Goal: Task Accomplishment & Management: Manage account settings

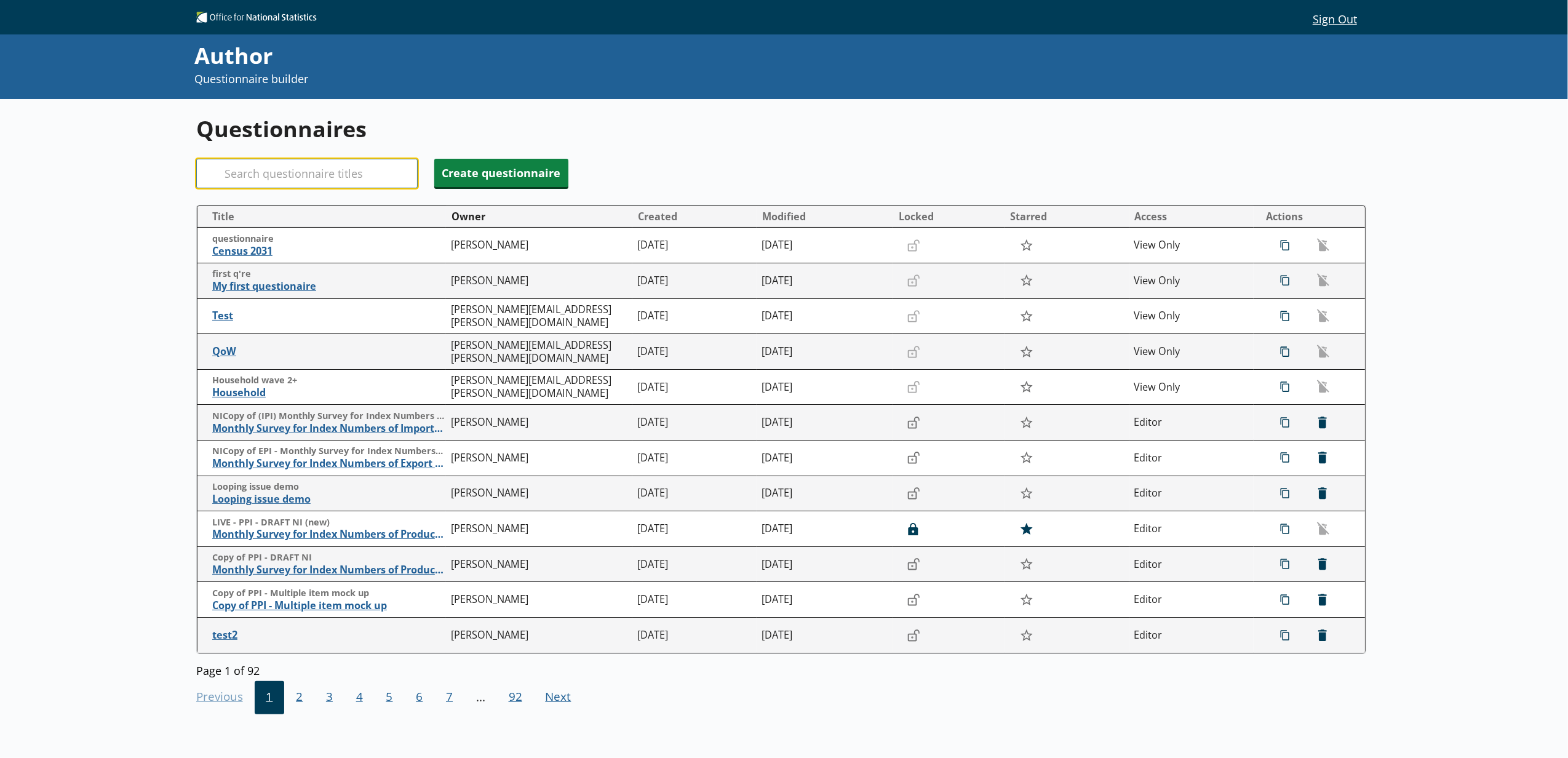
click at [354, 182] on input "Search" at bounding box center [307, 173] width 221 height 30
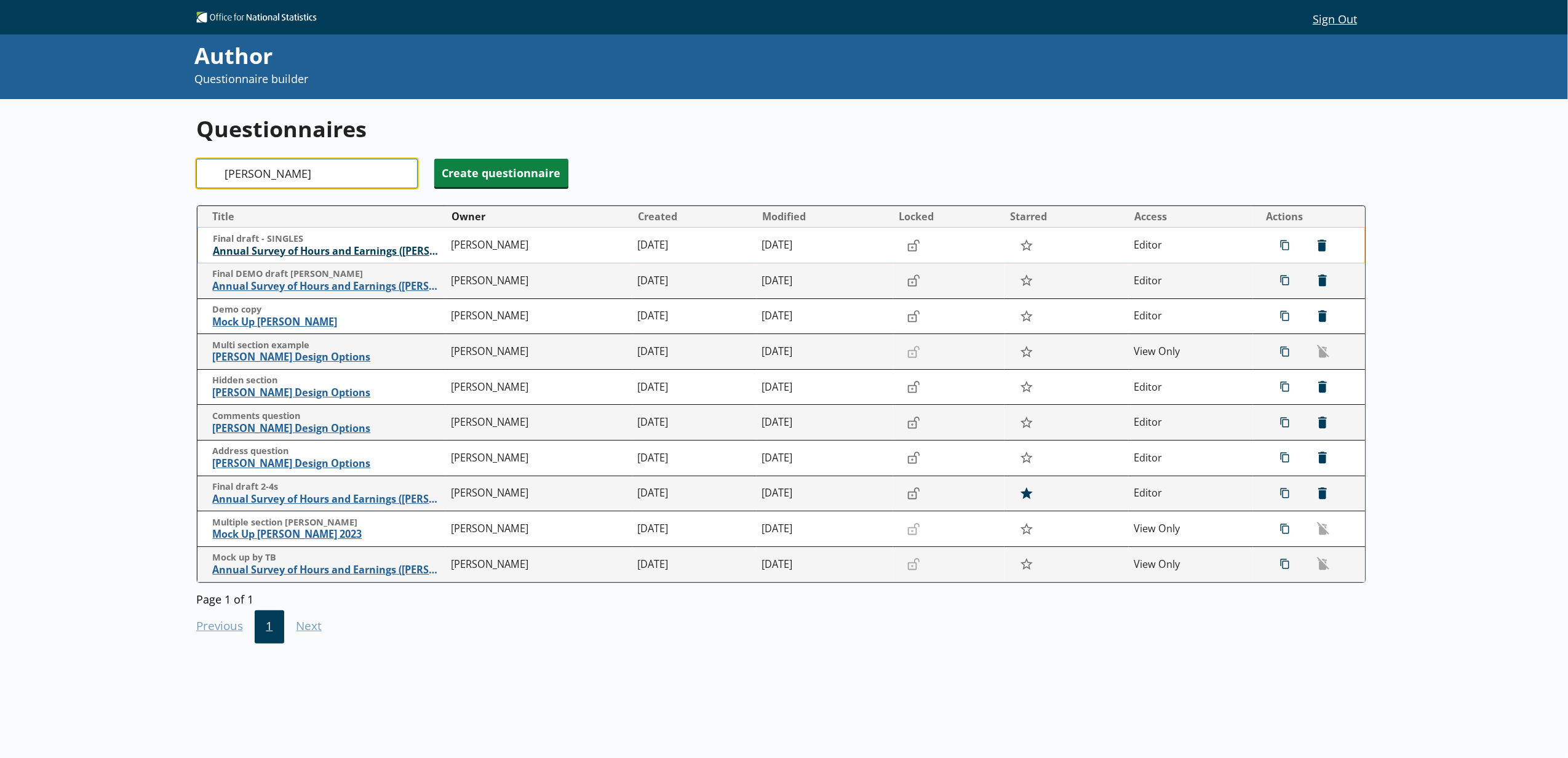
type input "[PERSON_NAME]"
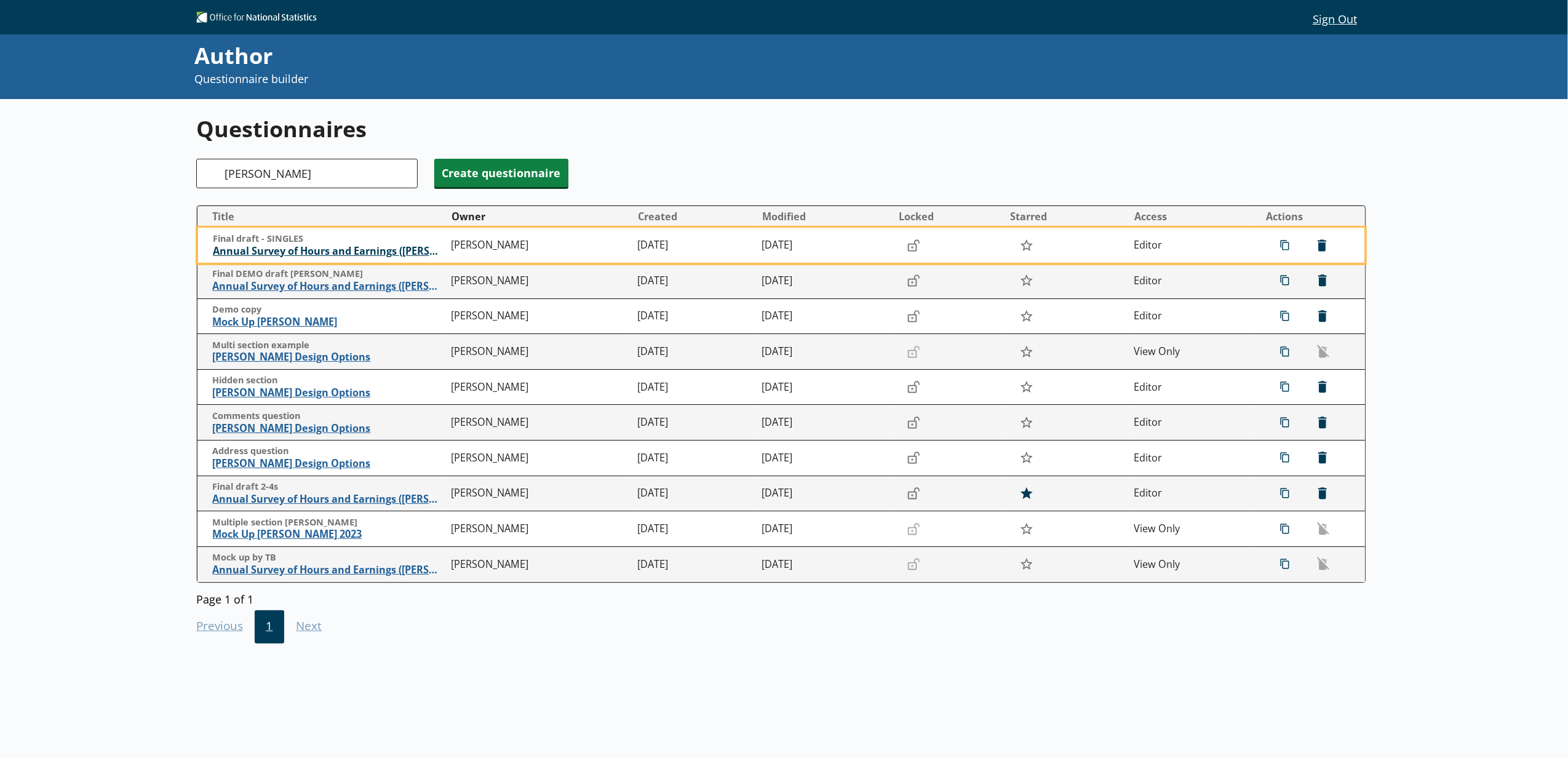
click at [351, 249] on span "Annual Survey of Hours and Earnings ([PERSON_NAME])" at bounding box center [329, 251] width 232 height 13
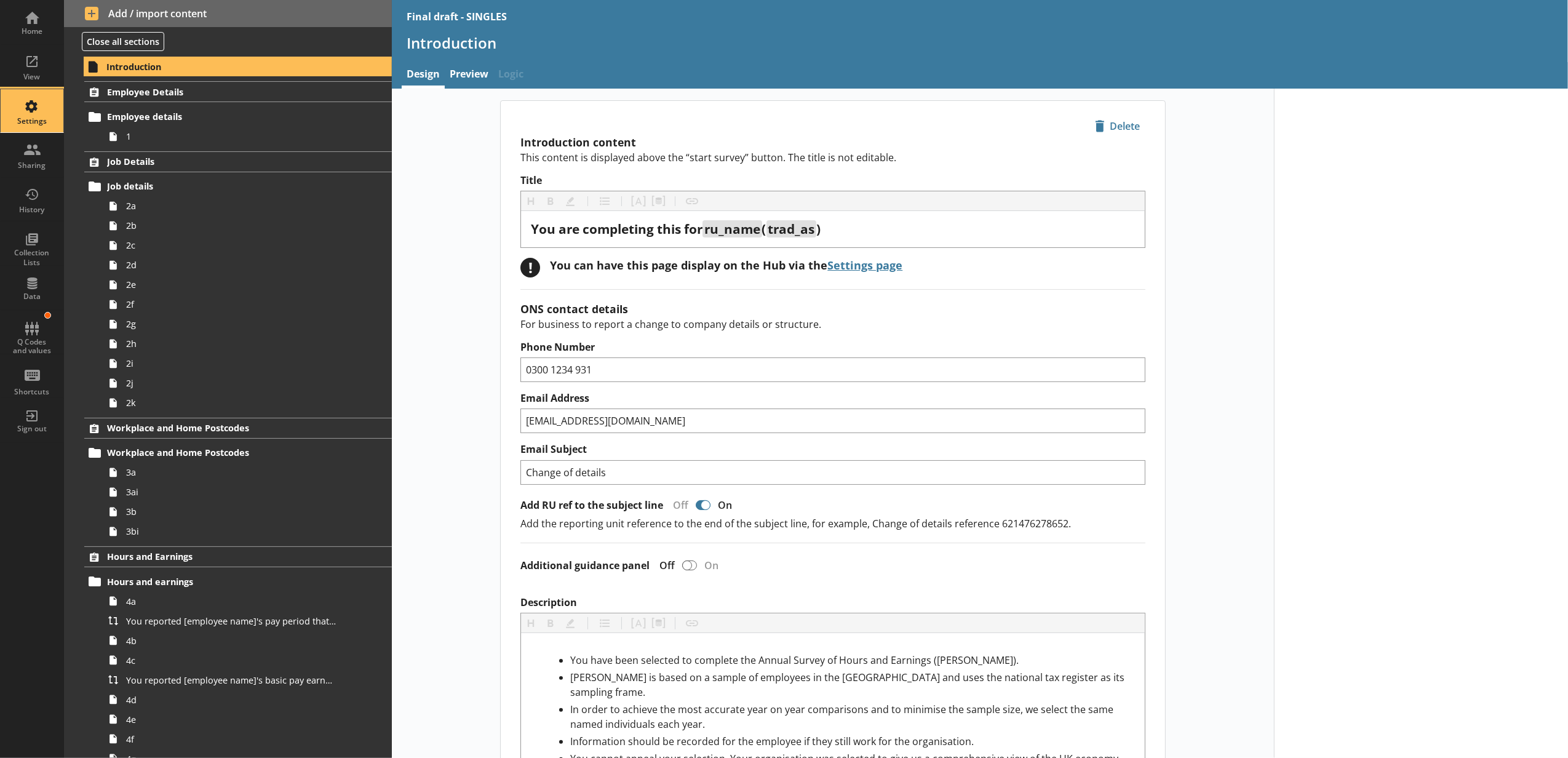
click at [41, 112] on div "Settings" at bounding box center [32, 111] width 43 height 43
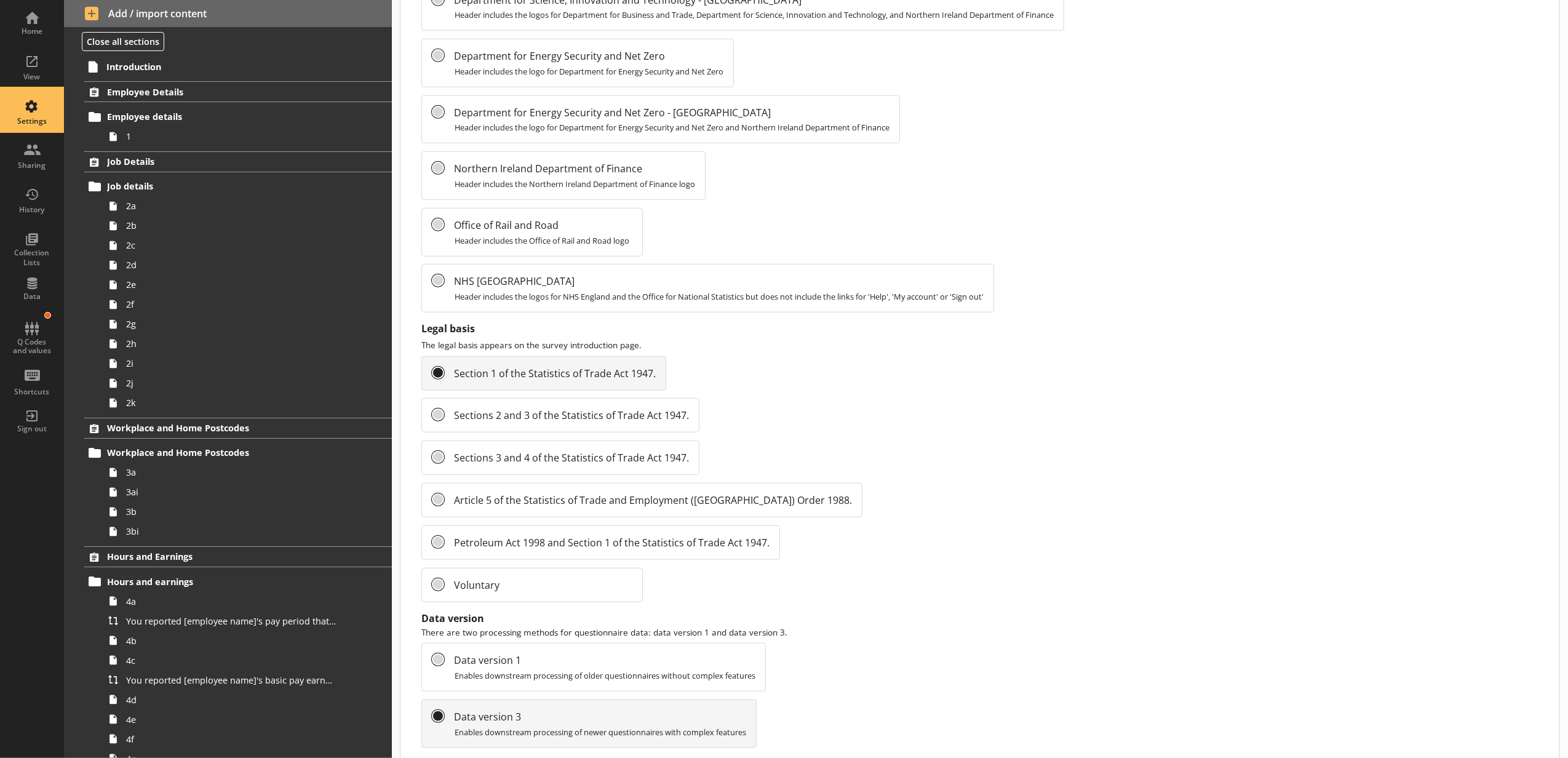
scroll to position [1088, 0]
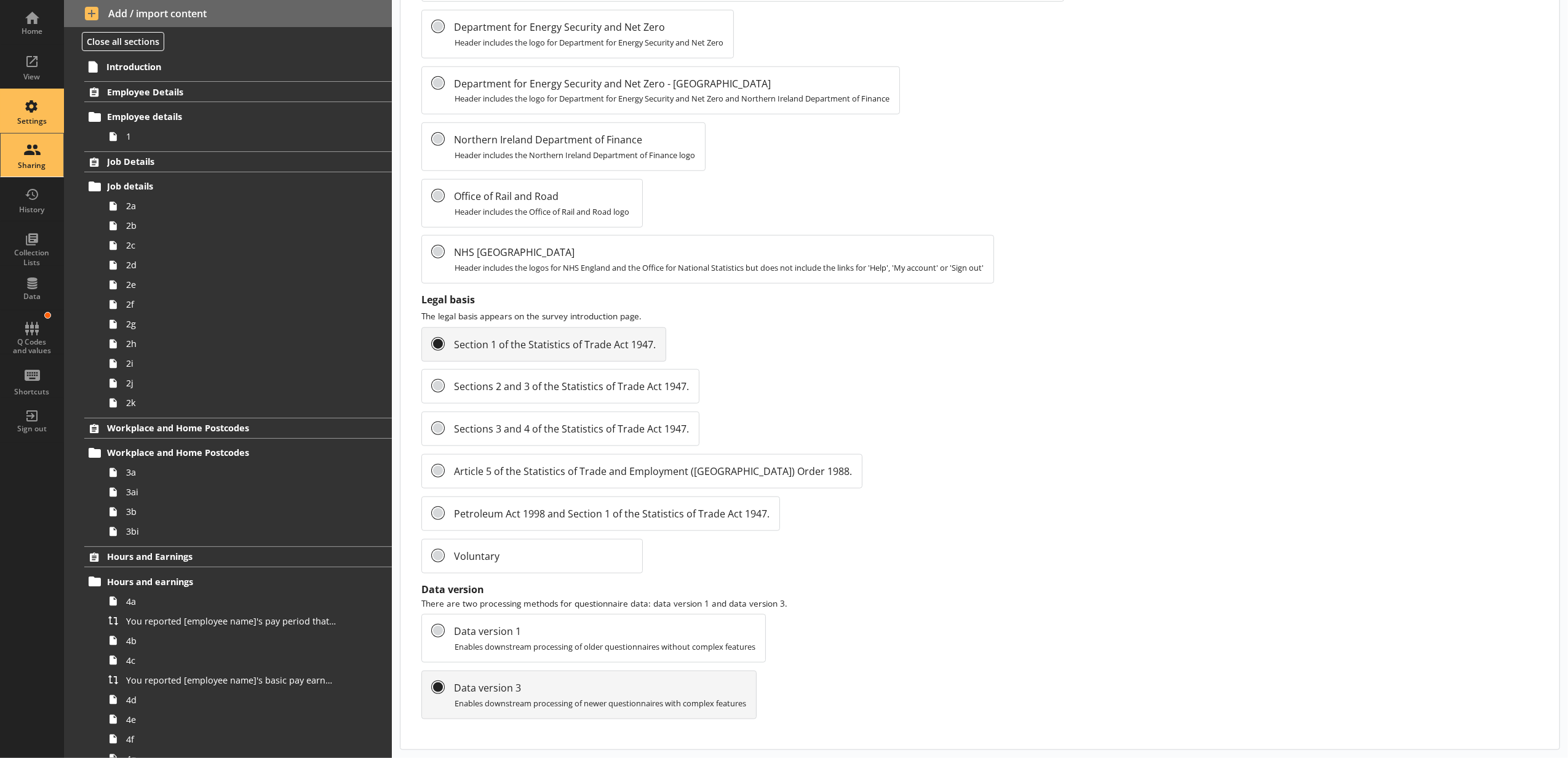
click at [37, 173] on div "Sharing" at bounding box center [32, 155] width 43 height 43
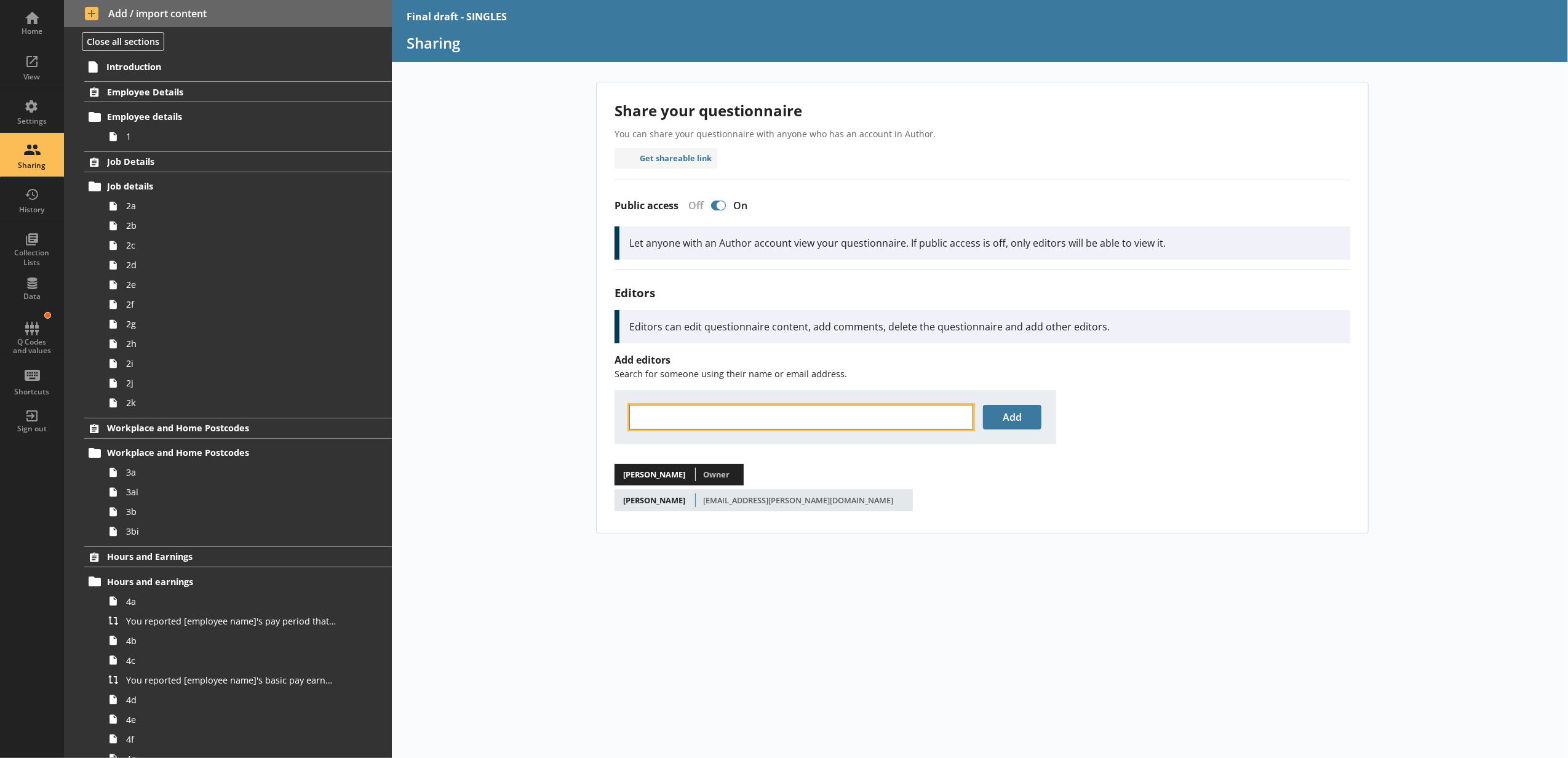
click at [701, 415] on input "text" at bounding box center [801, 417] width 344 height 25
click at [702, 446] on li "[PERSON_NAME] < isa [EMAIL_ADDRESS][PERSON_NAME][DOMAIN_NAME] >" at bounding box center [835, 438] width 411 height 16
type input "[PERSON_NAME]"
click at [994, 419] on button "Add" at bounding box center [1012, 417] width 58 height 25
click at [812, 426] on input "text" at bounding box center [801, 417] width 344 height 25
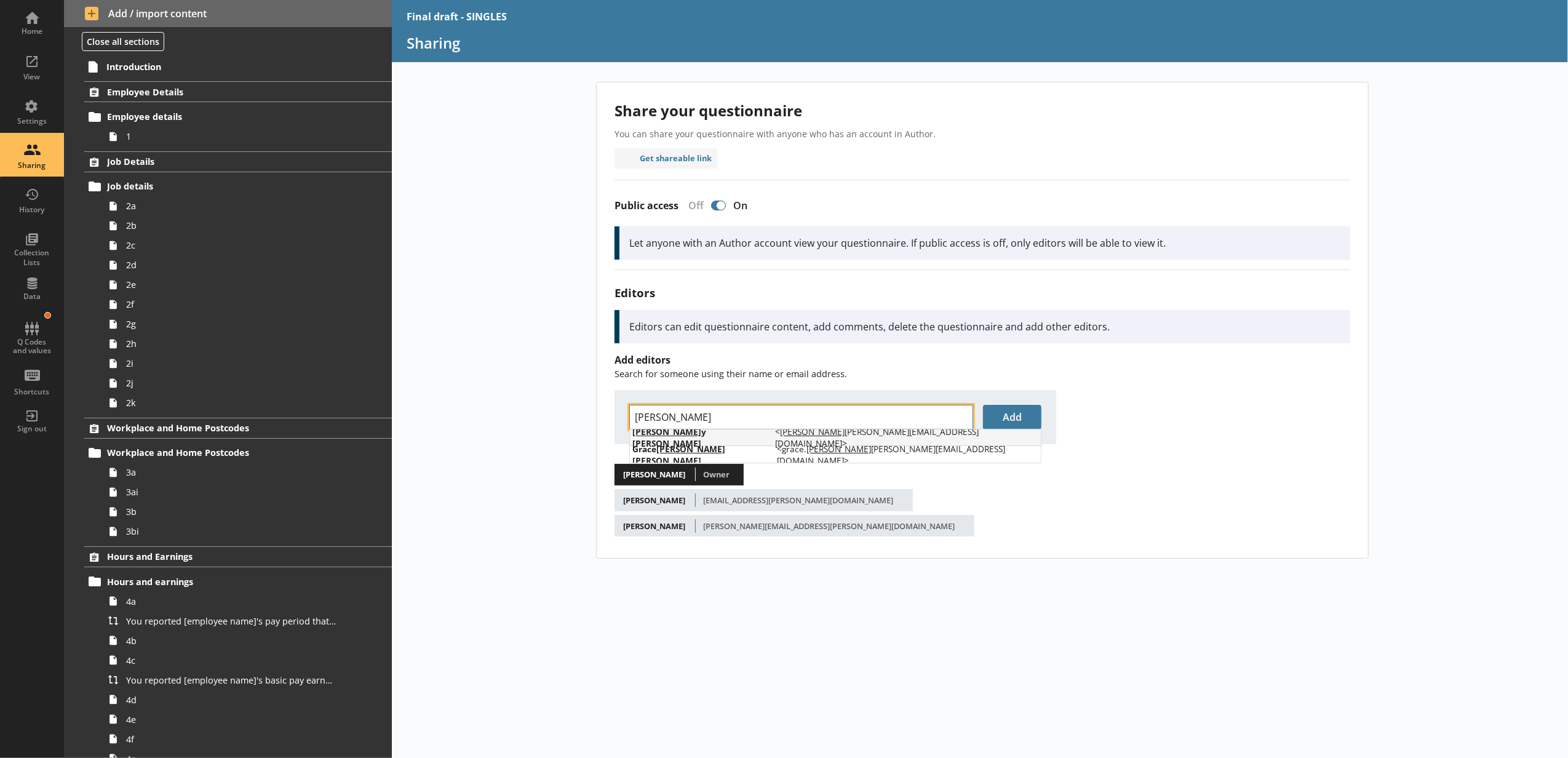
click at [796, 438] on li "[PERSON_NAME] y [PERSON_NAME] < [PERSON_NAME] [PERSON_NAME][EMAIL_ADDRESS][DOMA…" at bounding box center [835, 438] width 411 height 16
type input "[PERSON_NAME]"
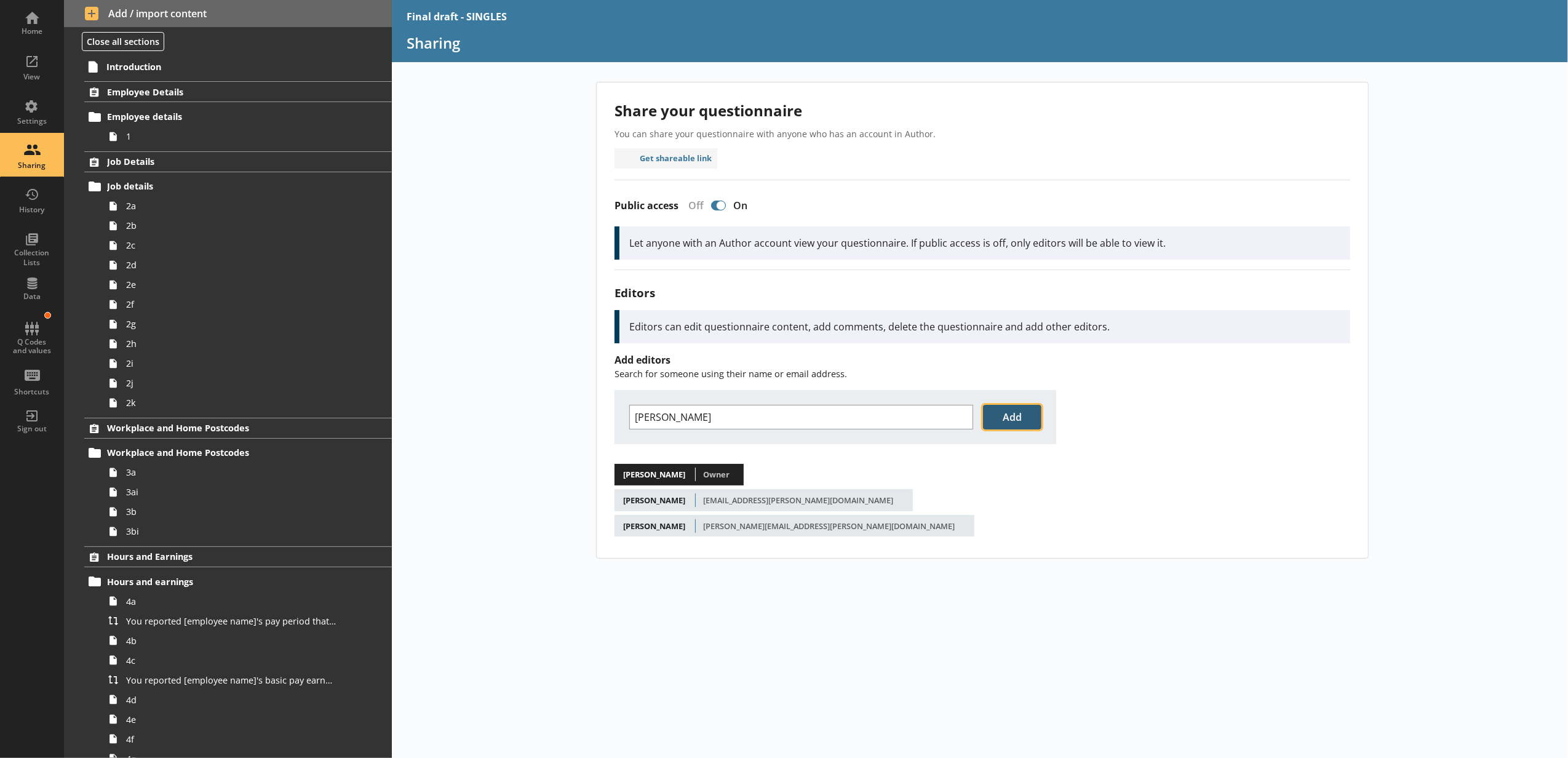
click at [1001, 415] on button "Add" at bounding box center [1012, 417] width 58 height 25
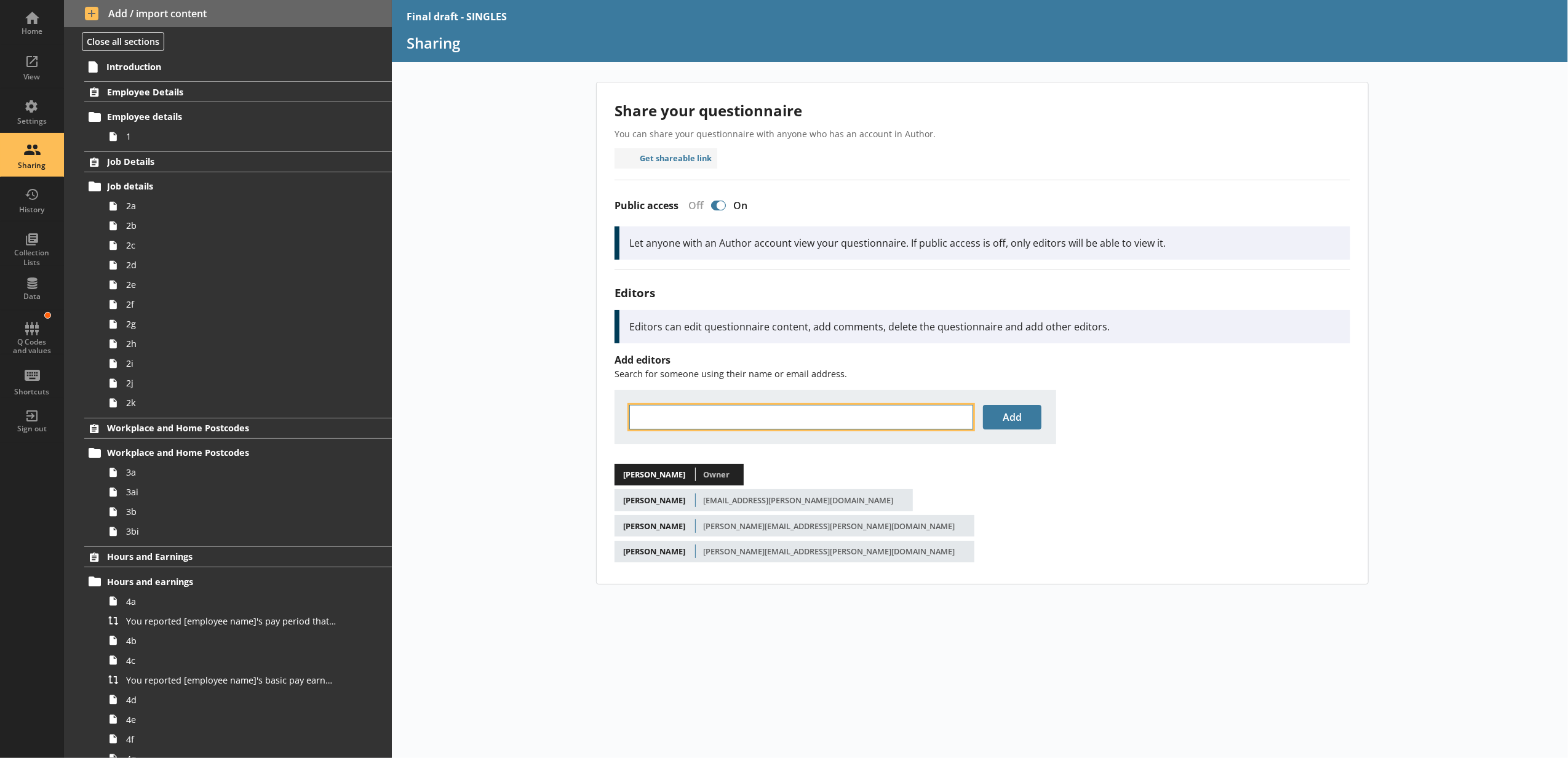
click at [679, 421] on input "text" at bounding box center [801, 417] width 344 height 25
click at [684, 433] on li "Kev in [PERSON_NAME] < kev [EMAIL_ADDRESS][PERSON_NAME][DOMAIN_NAME] >" at bounding box center [835, 438] width 411 height 16
type input "[PERSON_NAME]"
click at [1005, 424] on button "Add" at bounding box center [1012, 417] width 58 height 25
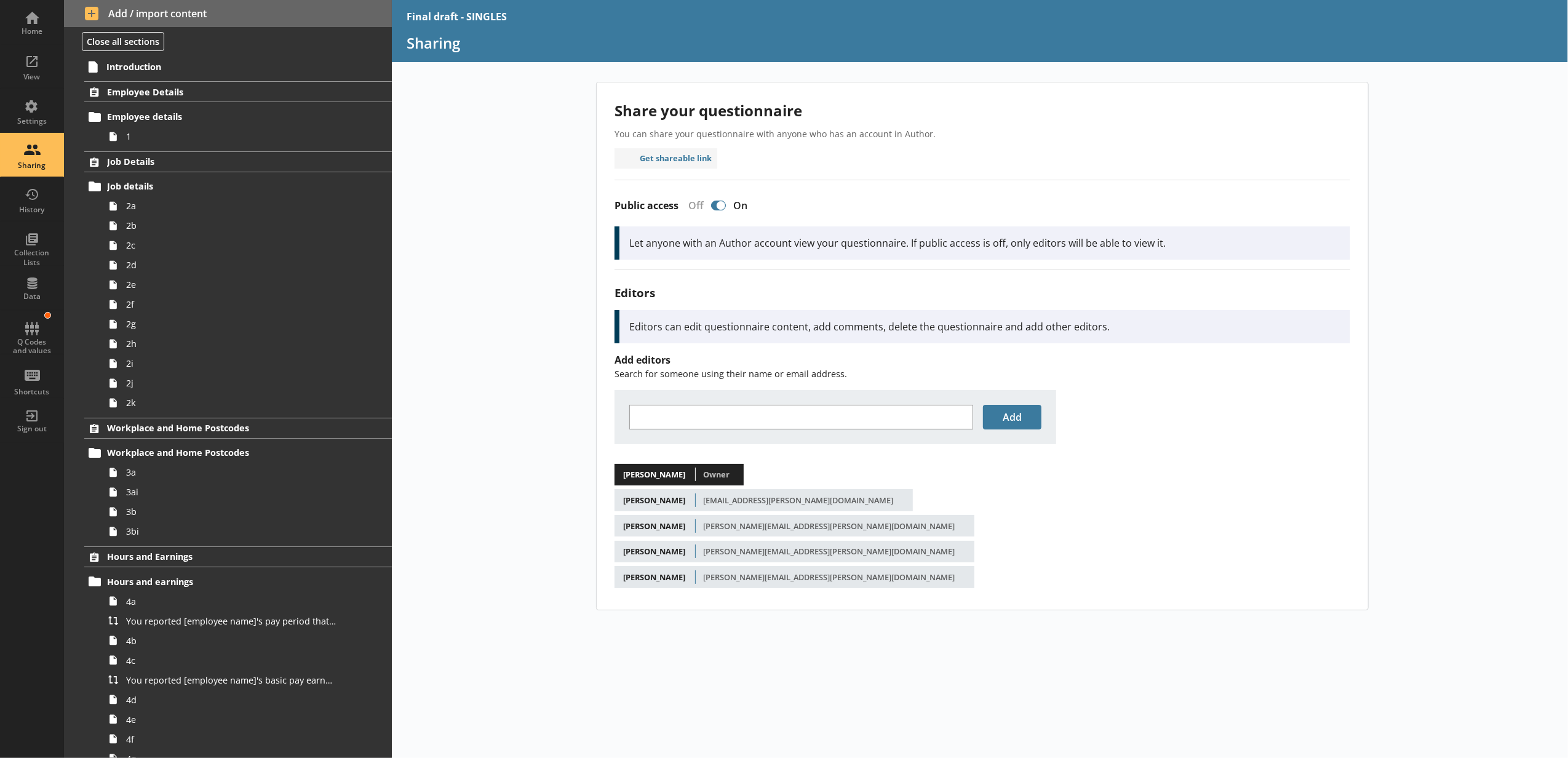
drag, startPoint x: 445, startPoint y: 373, endPoint x: 525, endPoint y: 433, distance: 100.0
click at [445, 373] on div "Share your questionnaire You can share your questionnaire with anyone who has a…" at bounding box center [980, 420] width 1176 height 676
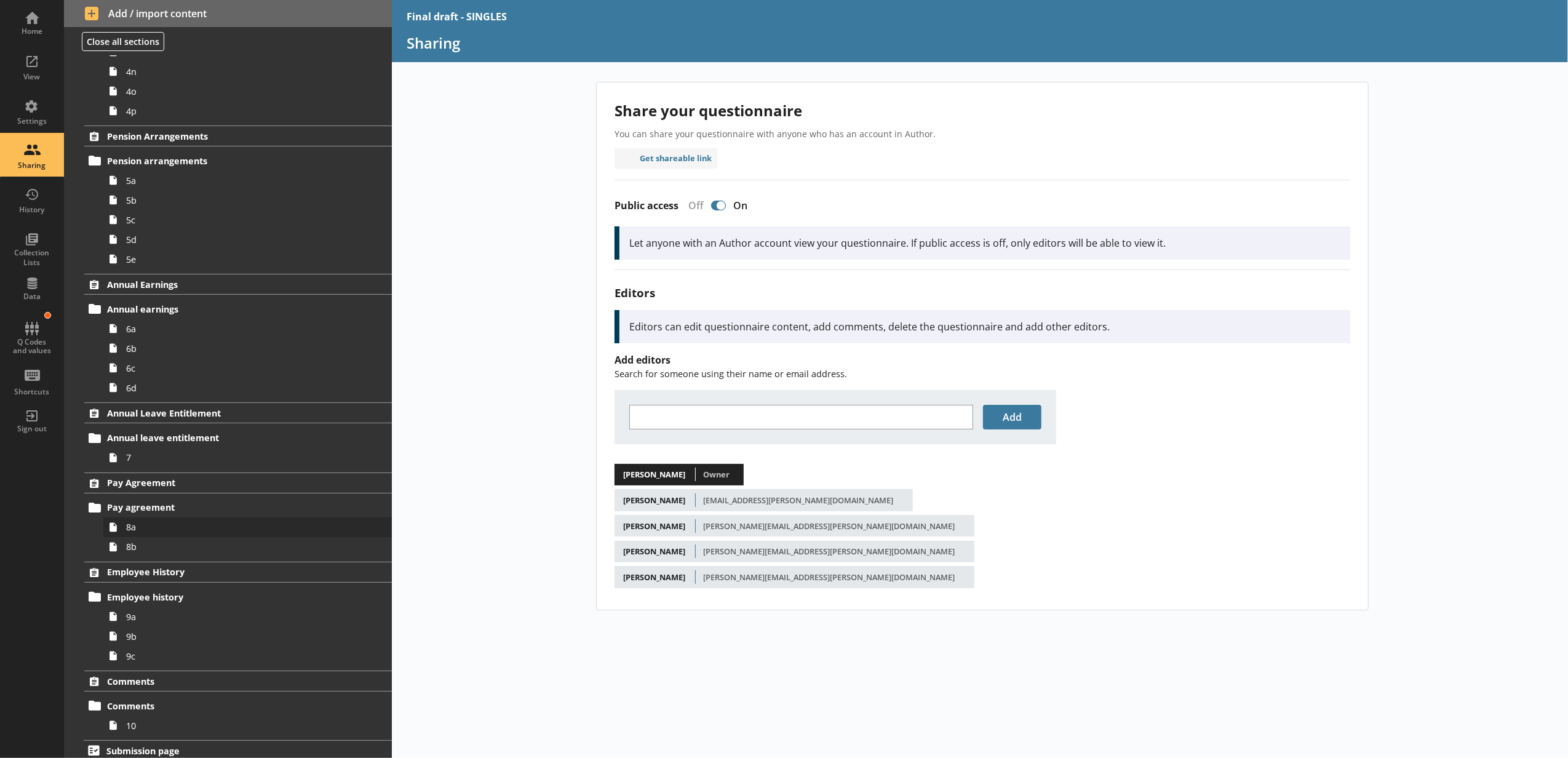
scroll to position [857, 0]
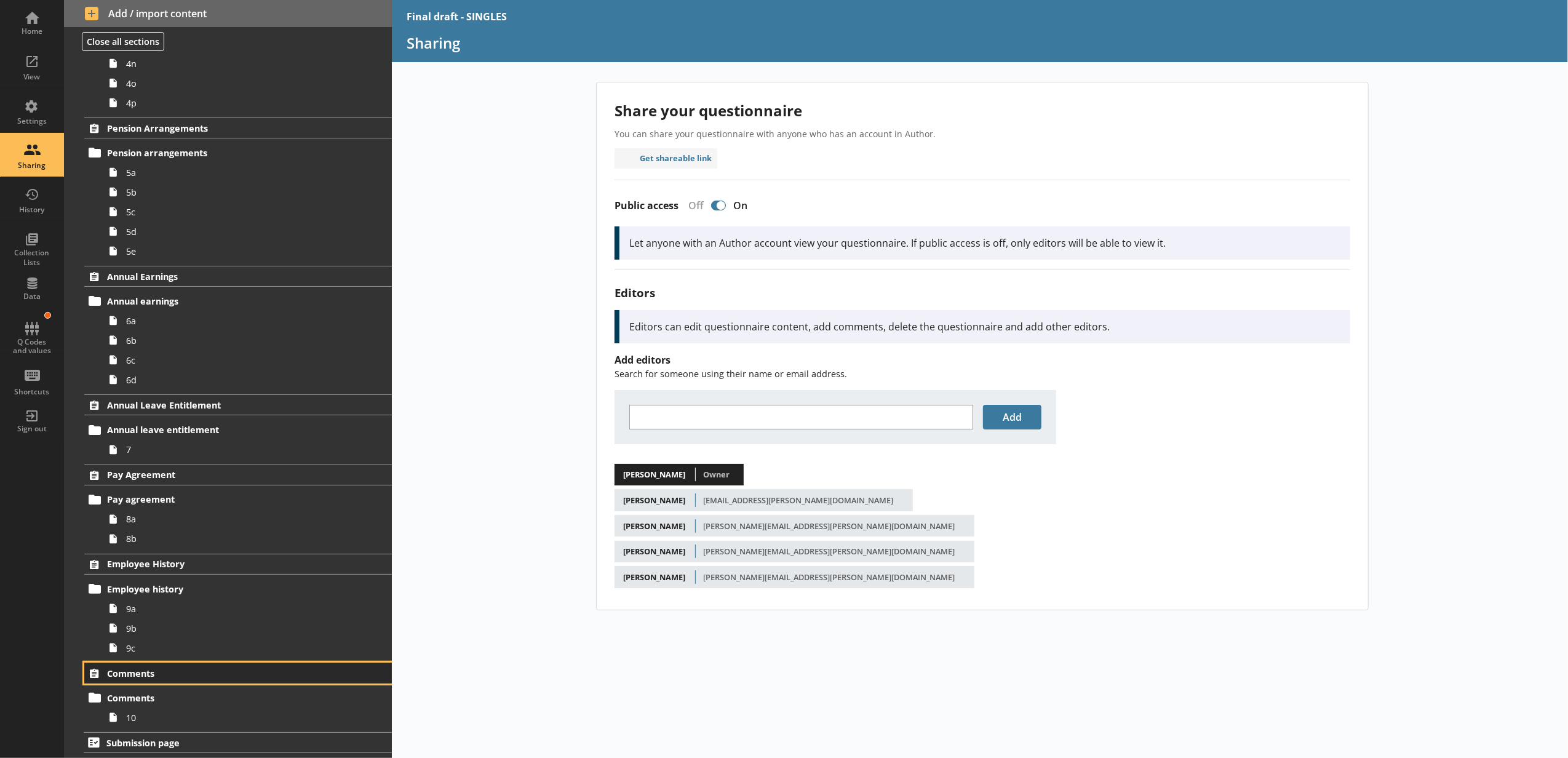
click at [193, 675] on span "Comments" at bounding box center [219, 673] width 224 height 12
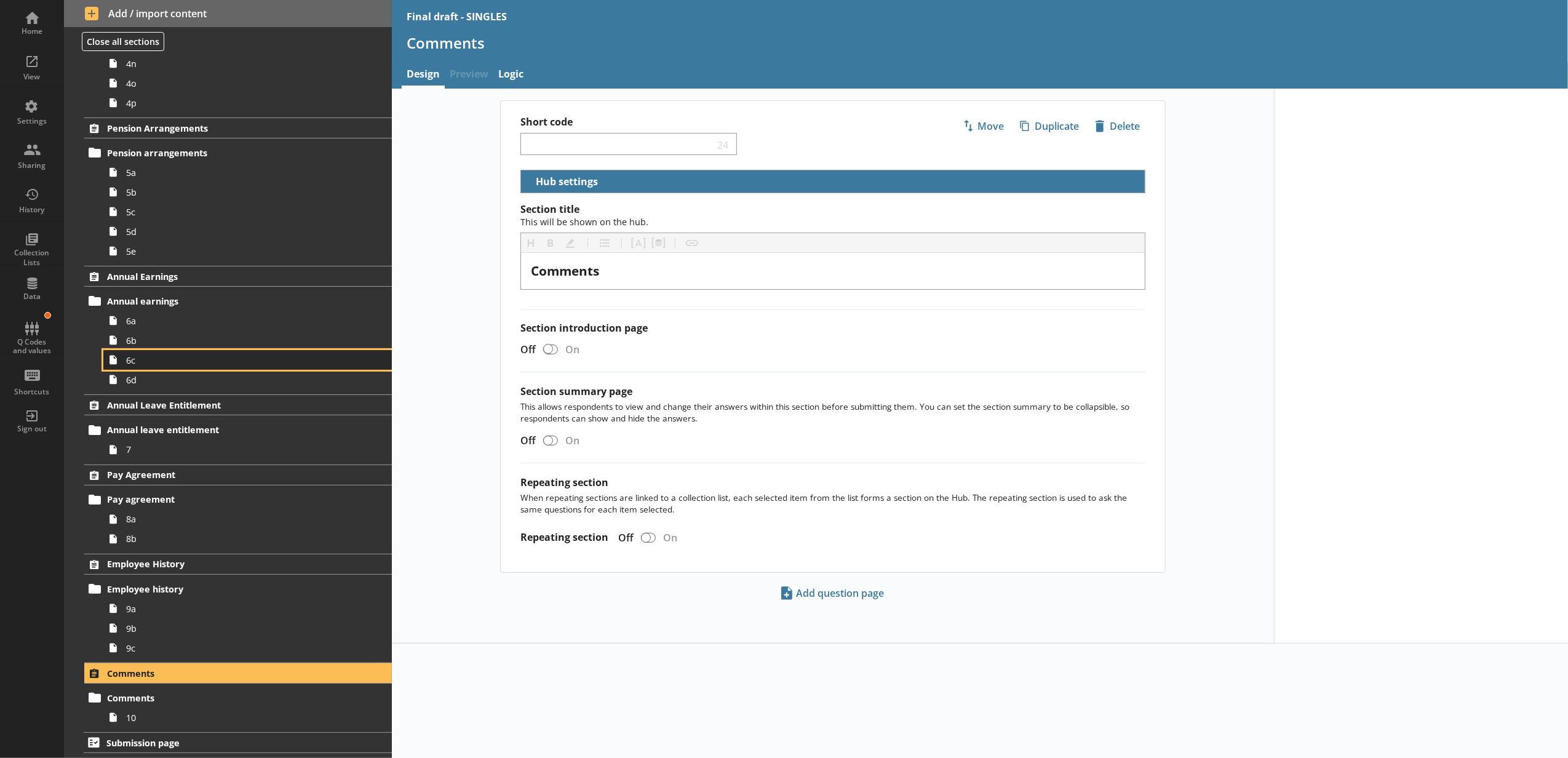
click at [277, 350] on link "6c" at bounding box center [247, 360] width 288 height 19
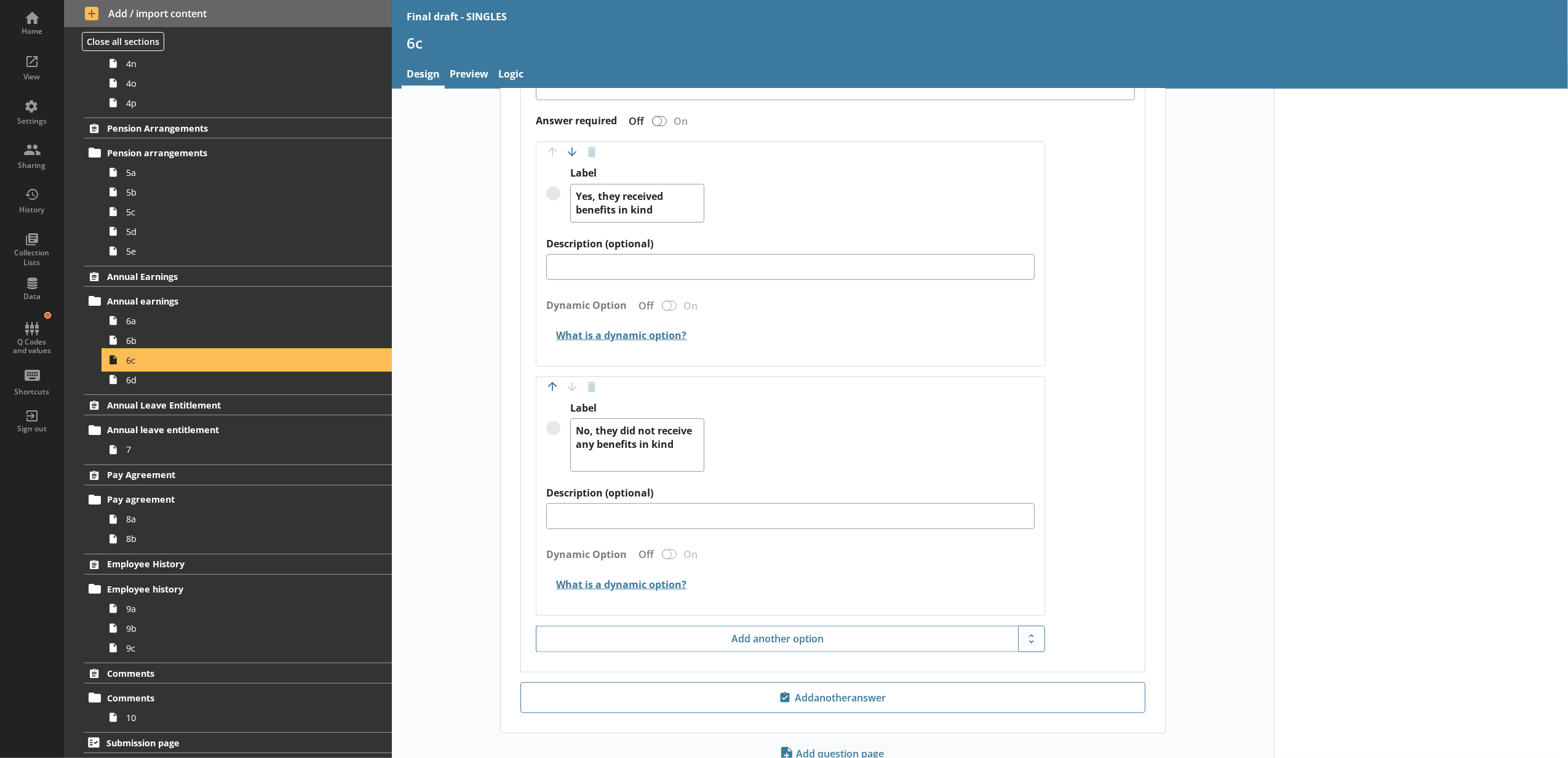
scroll to position [886, 0]
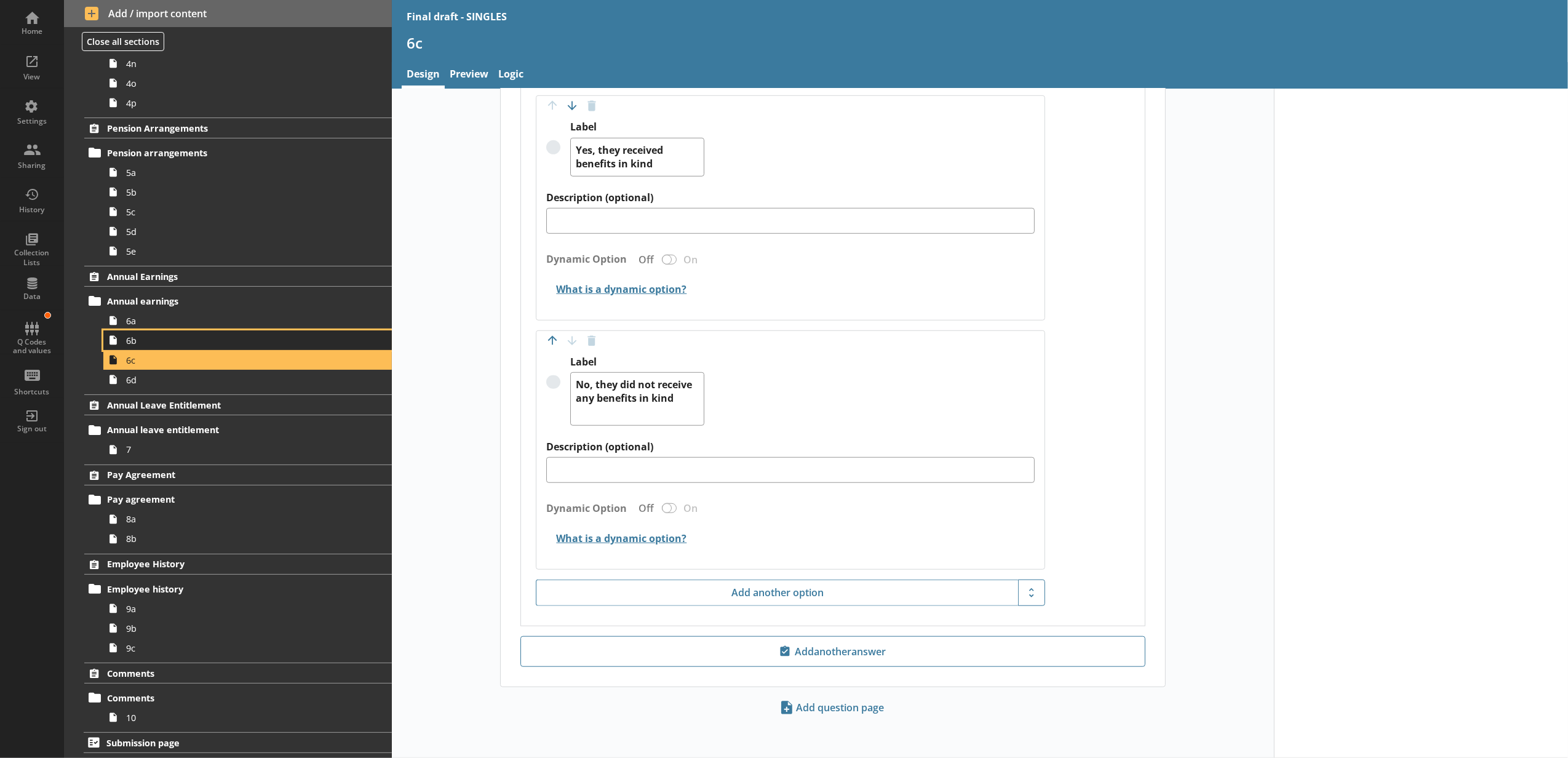
click at [196, 336] on span "6b" at bounding box center [231, 340] width 210 height 12
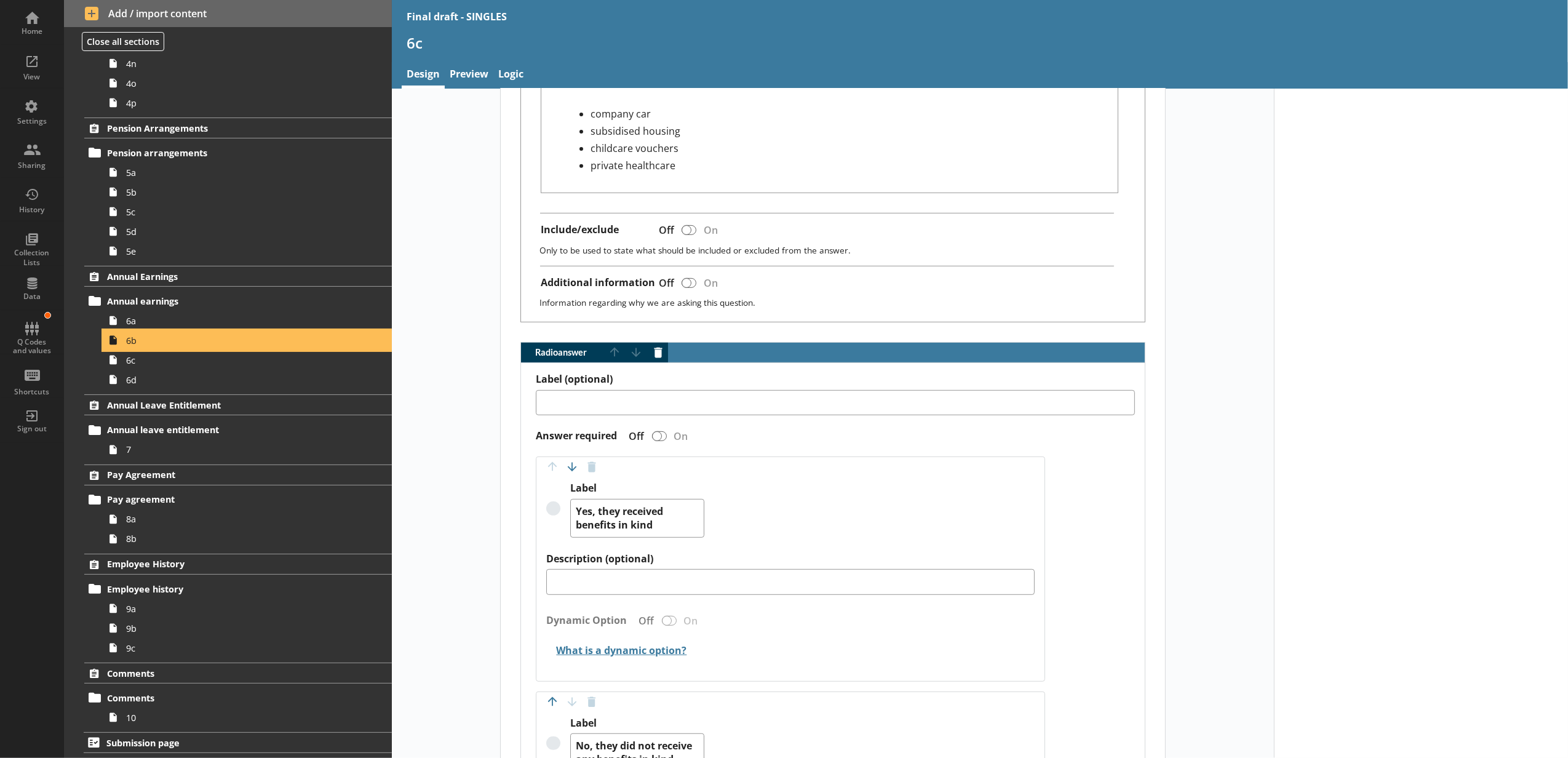
scroll to position [547, 0]
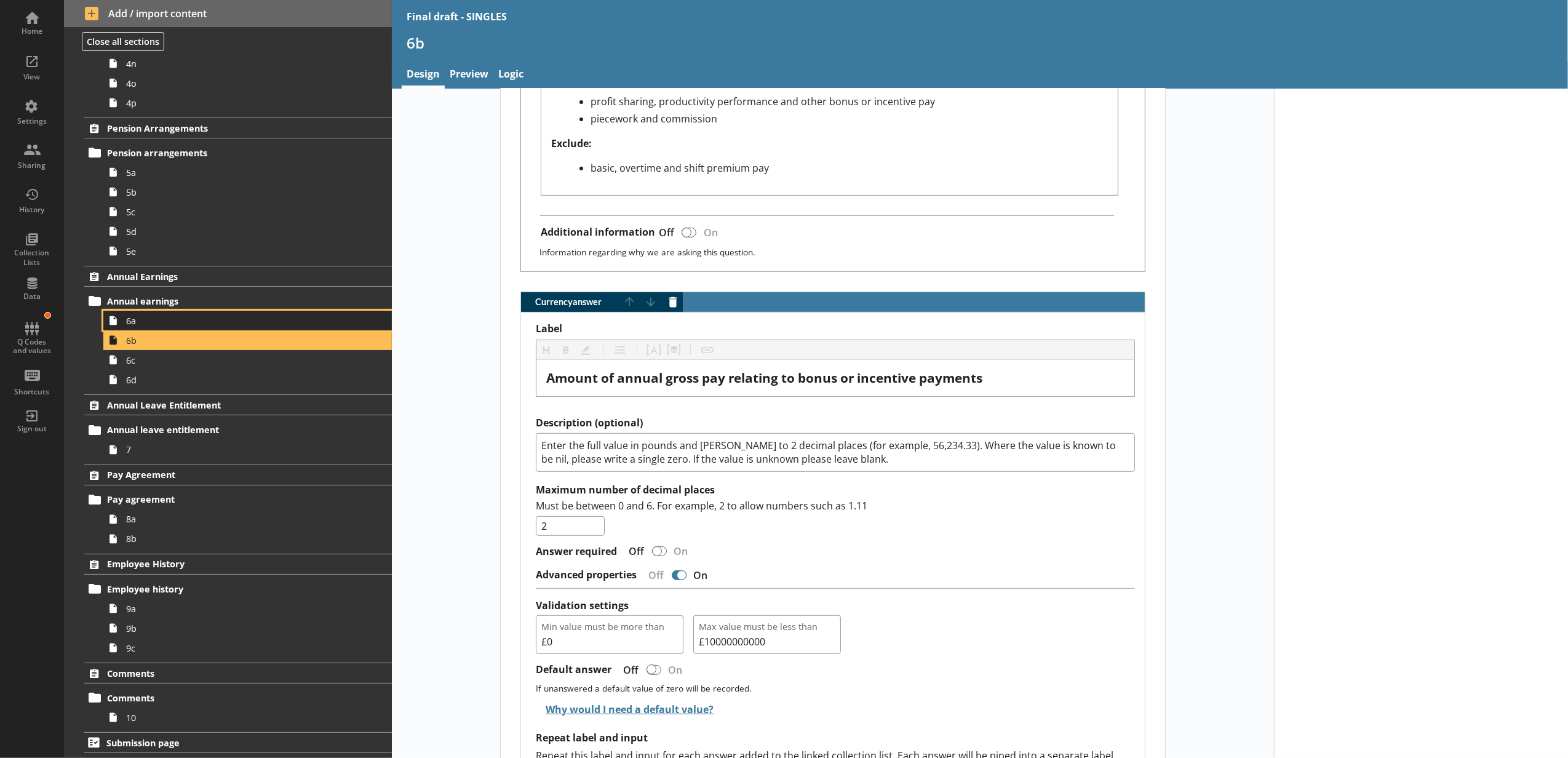
click at [217, 320] on span "6a" at bounding box center [231, 321] width 210 height 12
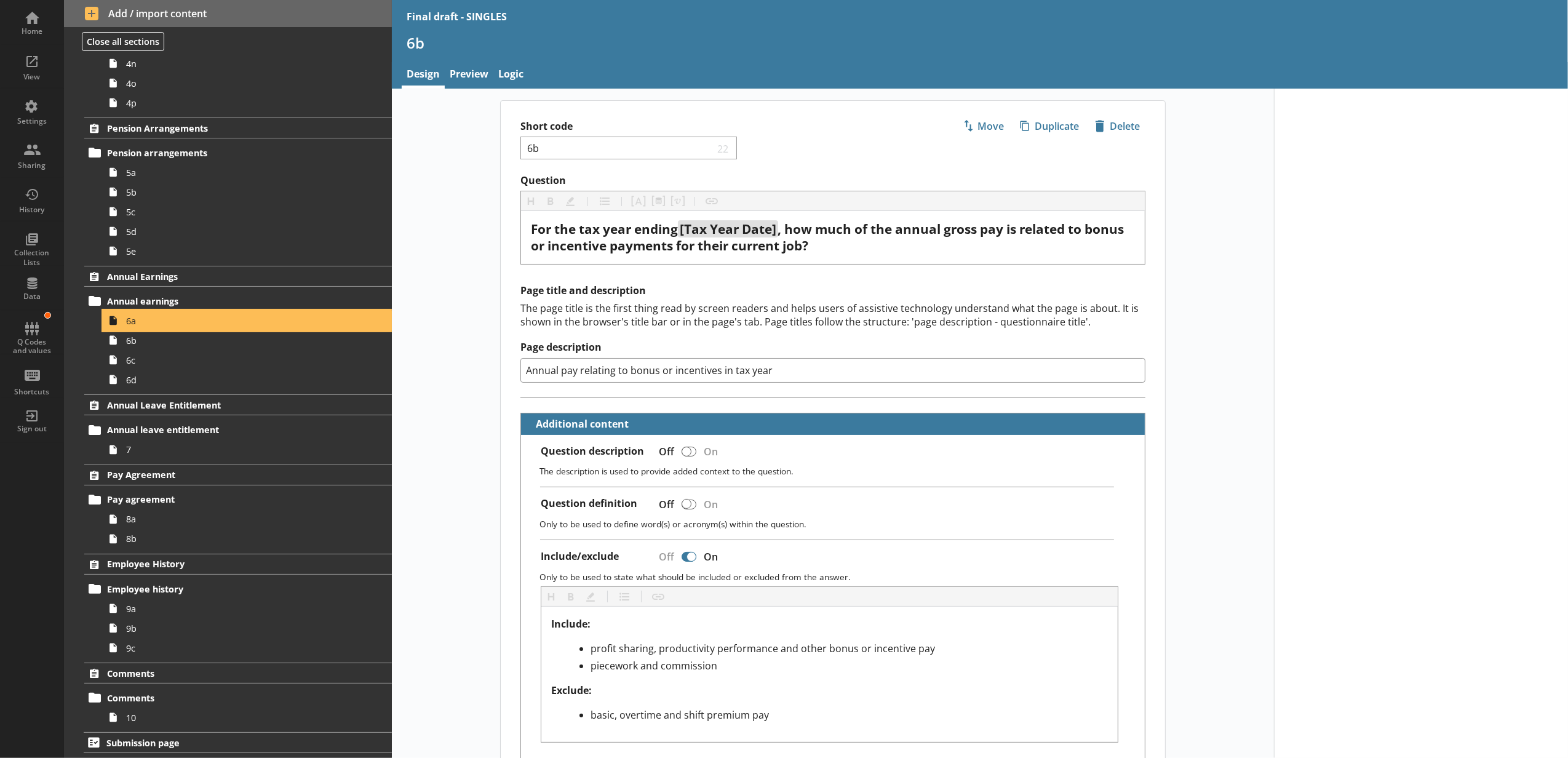
type textarea "x"
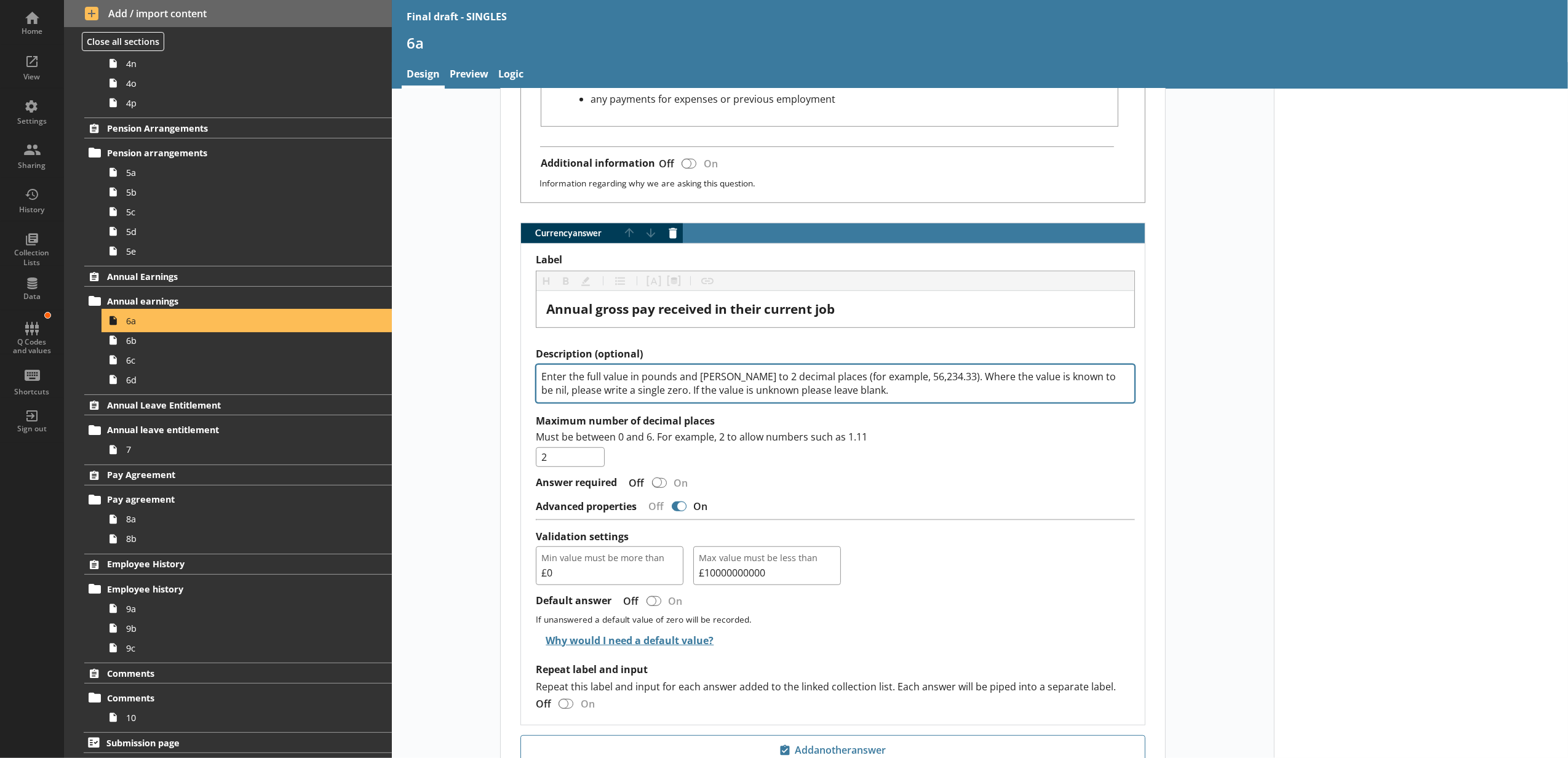
scroll to position [793, 0]
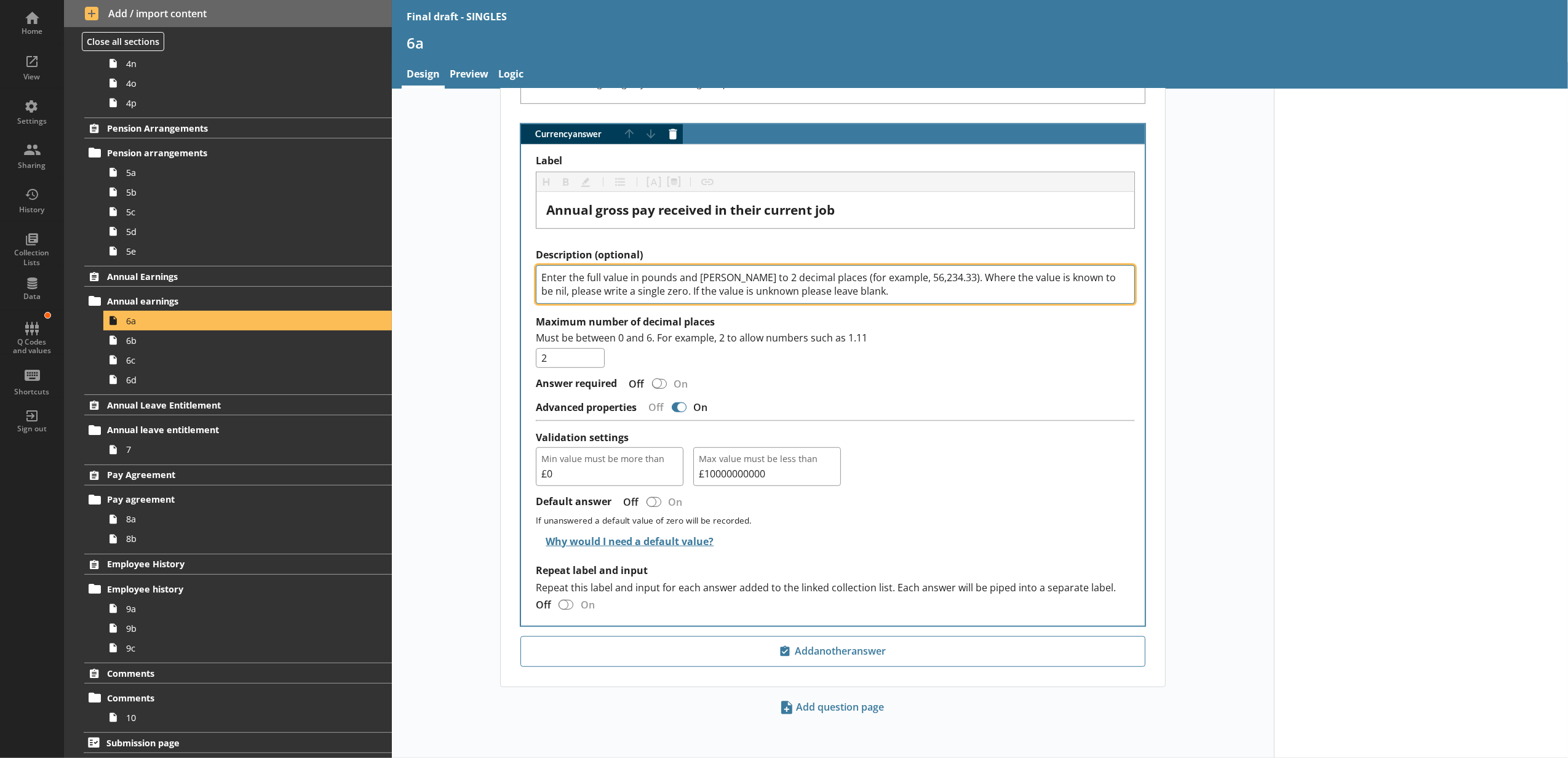
drag, startPoint x: 931, startPoint y: 274, endPoint x: 794, endPoint y: 286, distance: 137.5
click at [791, 286] on textarea "Enter the full value in pounds and [PERSON_NAME] to 2 decimal places (for examp…" at bounding box center [835, 284] width 599 height 39
click at [850, 288] on textarea "Enter the full value in pounds and [PERSON_NAME] to 2 decimal places (for examp…" at bounding box center [835, 284] width 599 height 39
drag, startPoint x: 850, startPoint y: 288, endPoint x: 937, endPoint y: 270, distance: 88.8
click at [937, 270] on textarea "Enter the full value in pounds and [PERSON_NAME] to 2 decimal places (for examp…" at bounding box center [835, 284] width 599 height 39
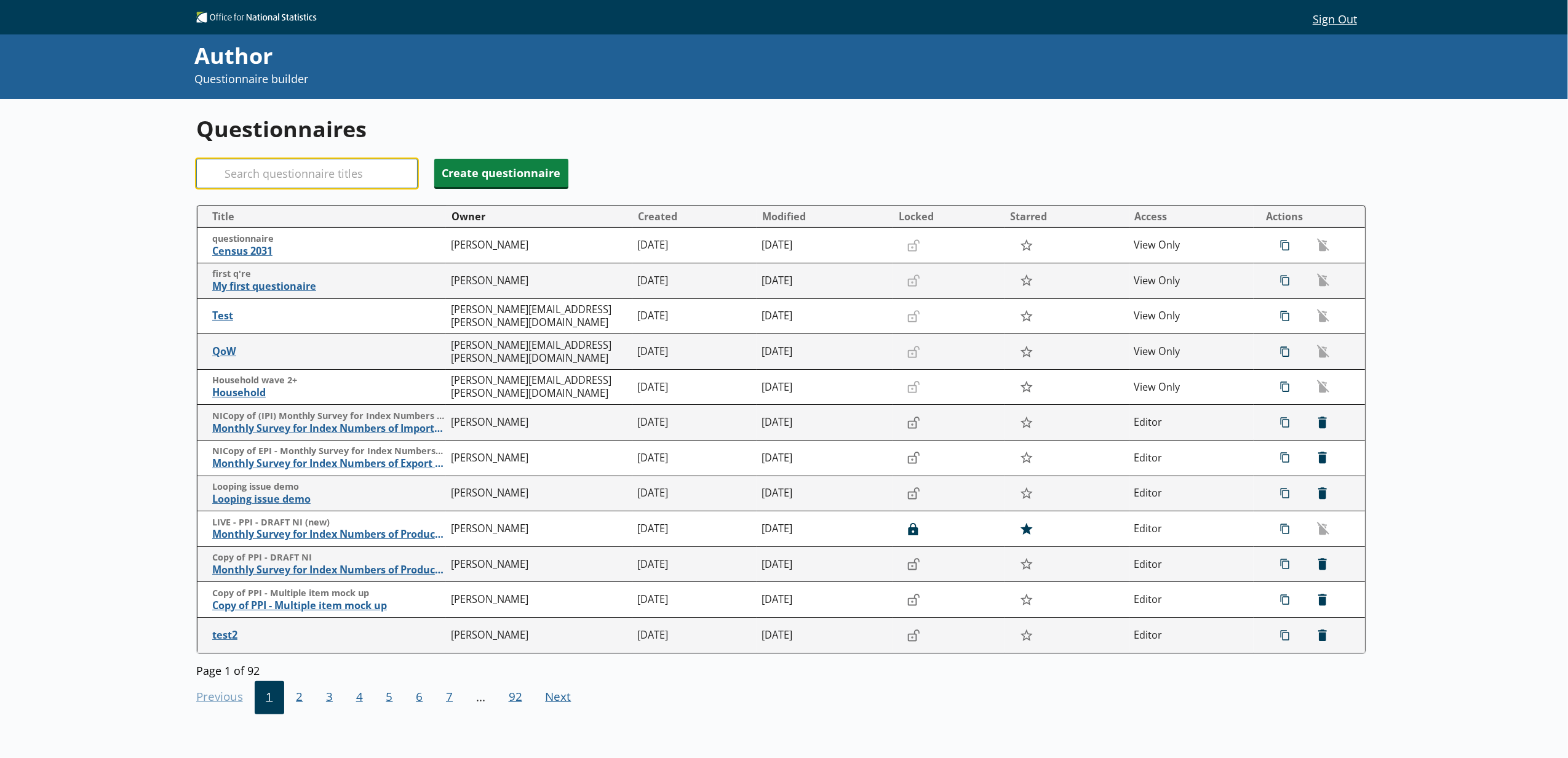
click at [313, 171] on input "Search" at bounding box center [307, 173] width 221 height 30
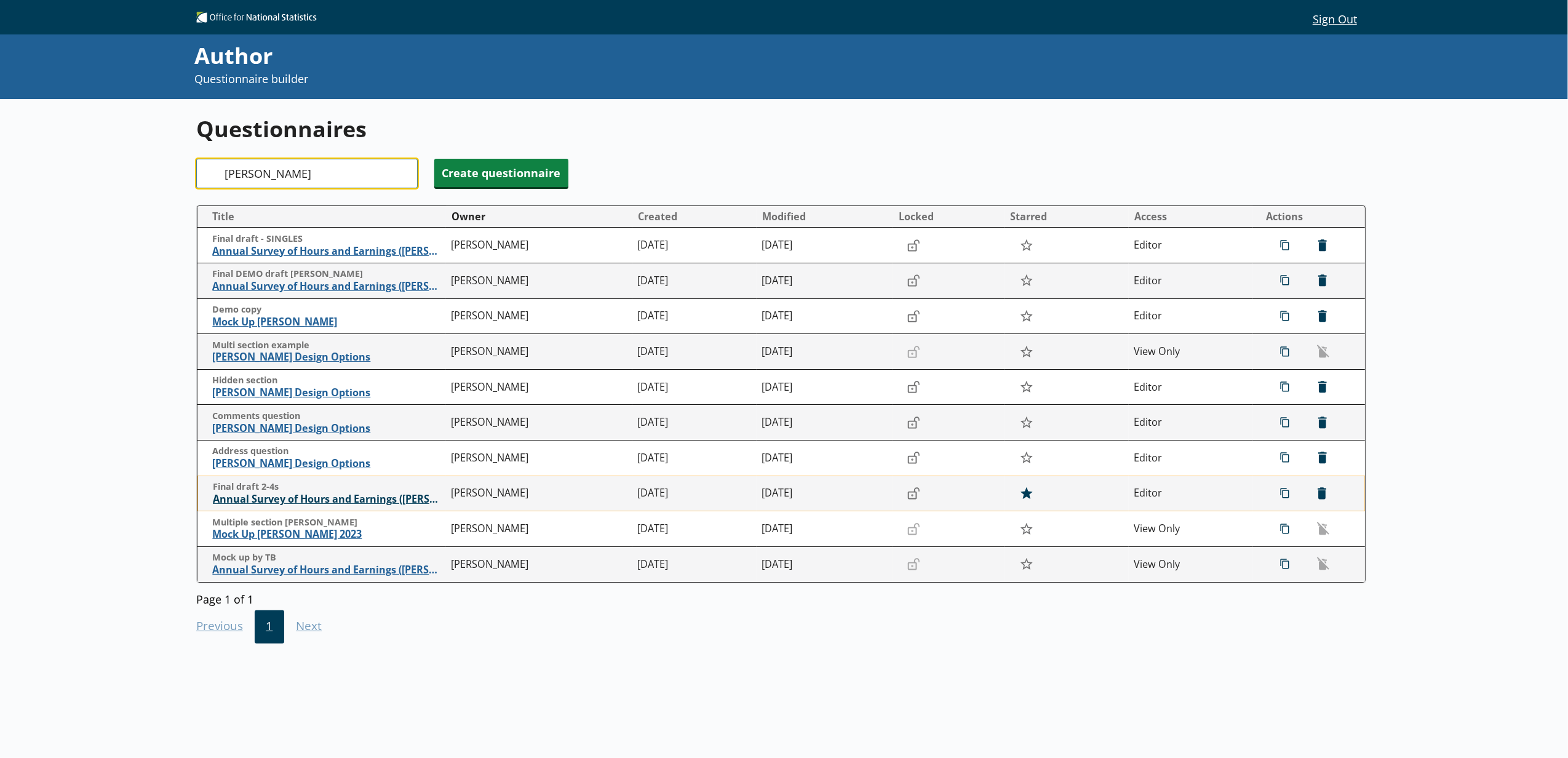
type input "[PERSON_NAME]"
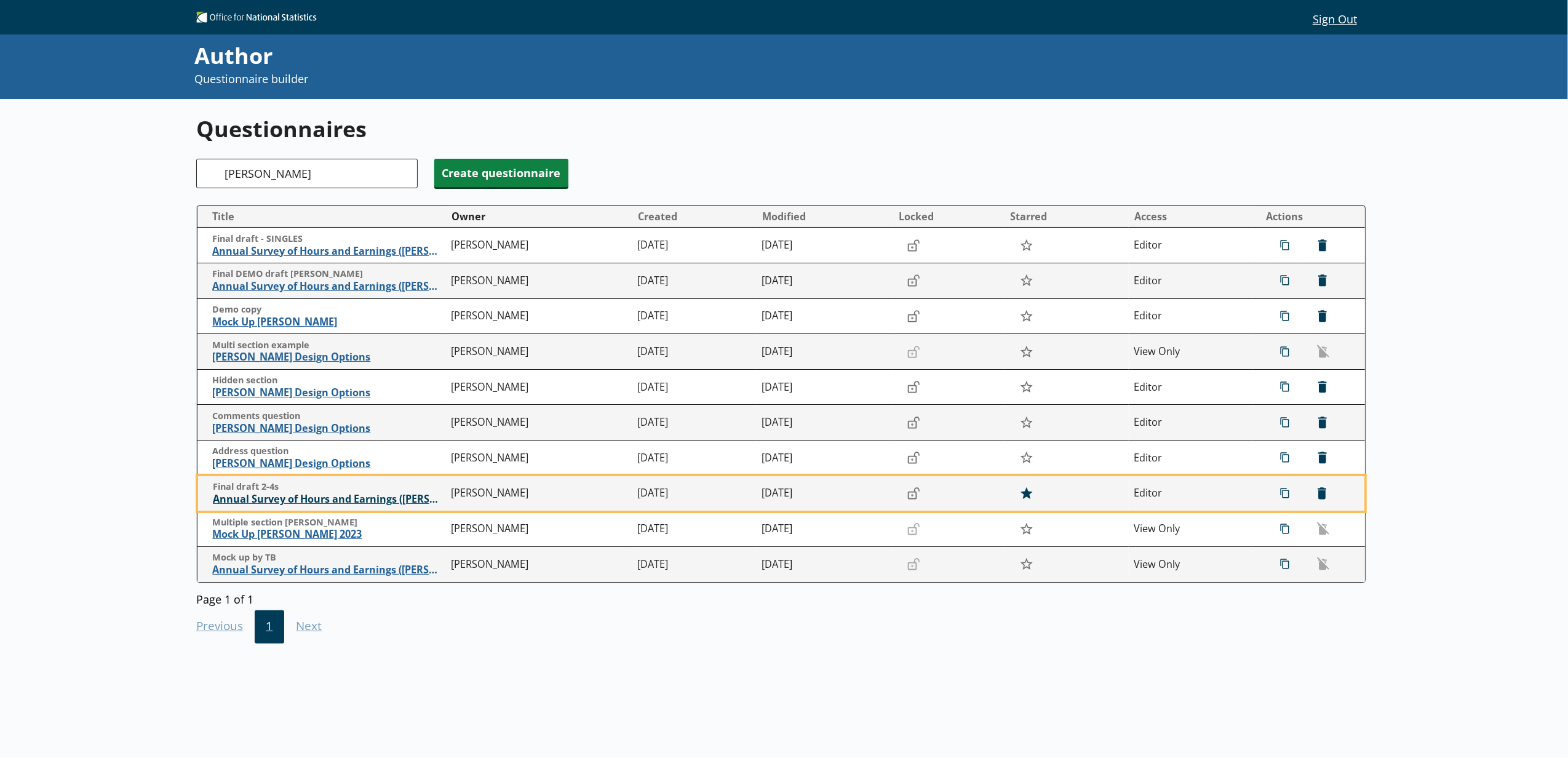
click at [290, 500] on span "Annual Survey of Hours and Earnings ([PERSON_NAME])" at bounding box center [329, 499] width 232 height 13
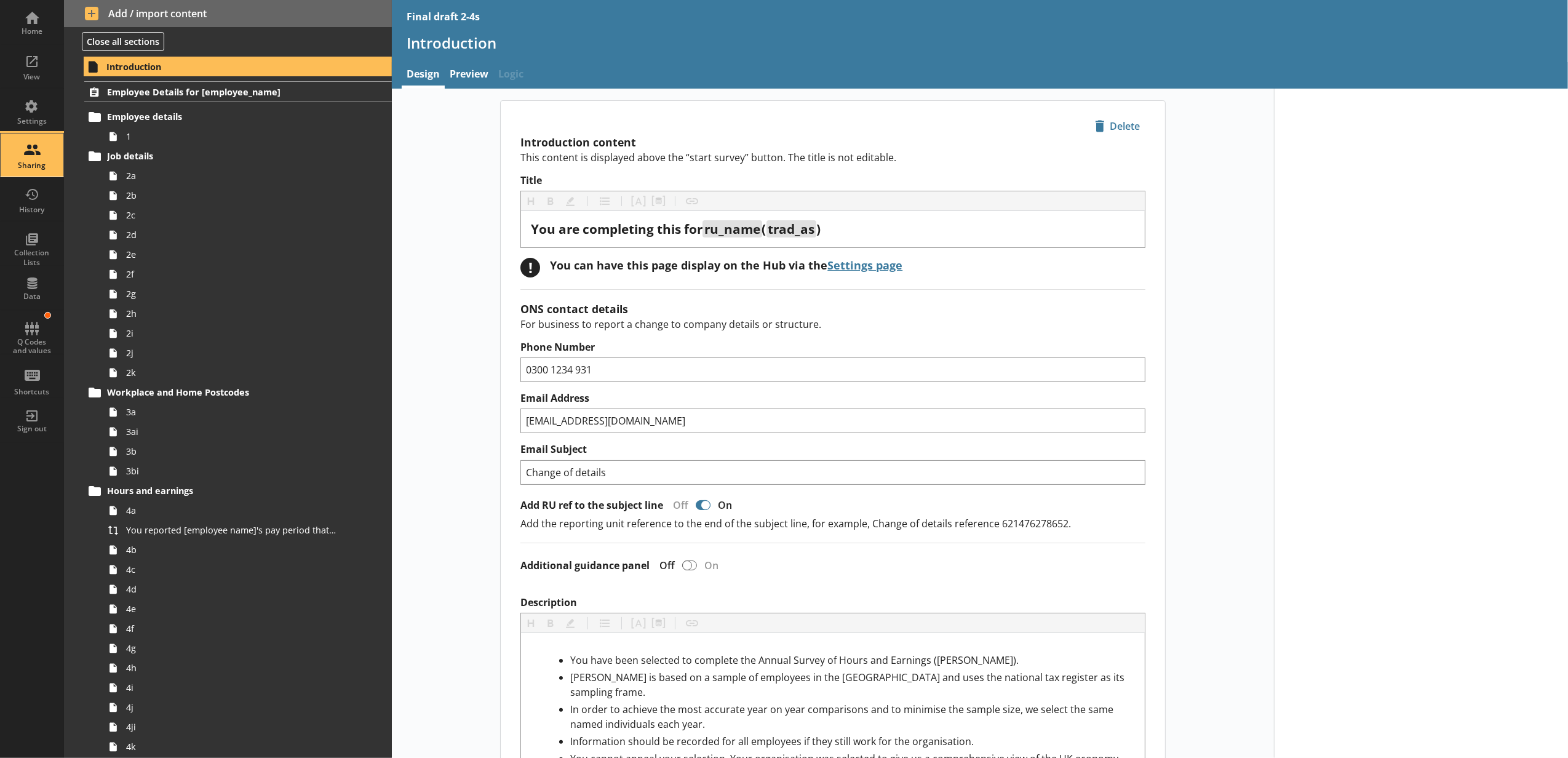
click at [40, 157] on div "Sharing" at bounding box center [32, 155] width 43 height 43
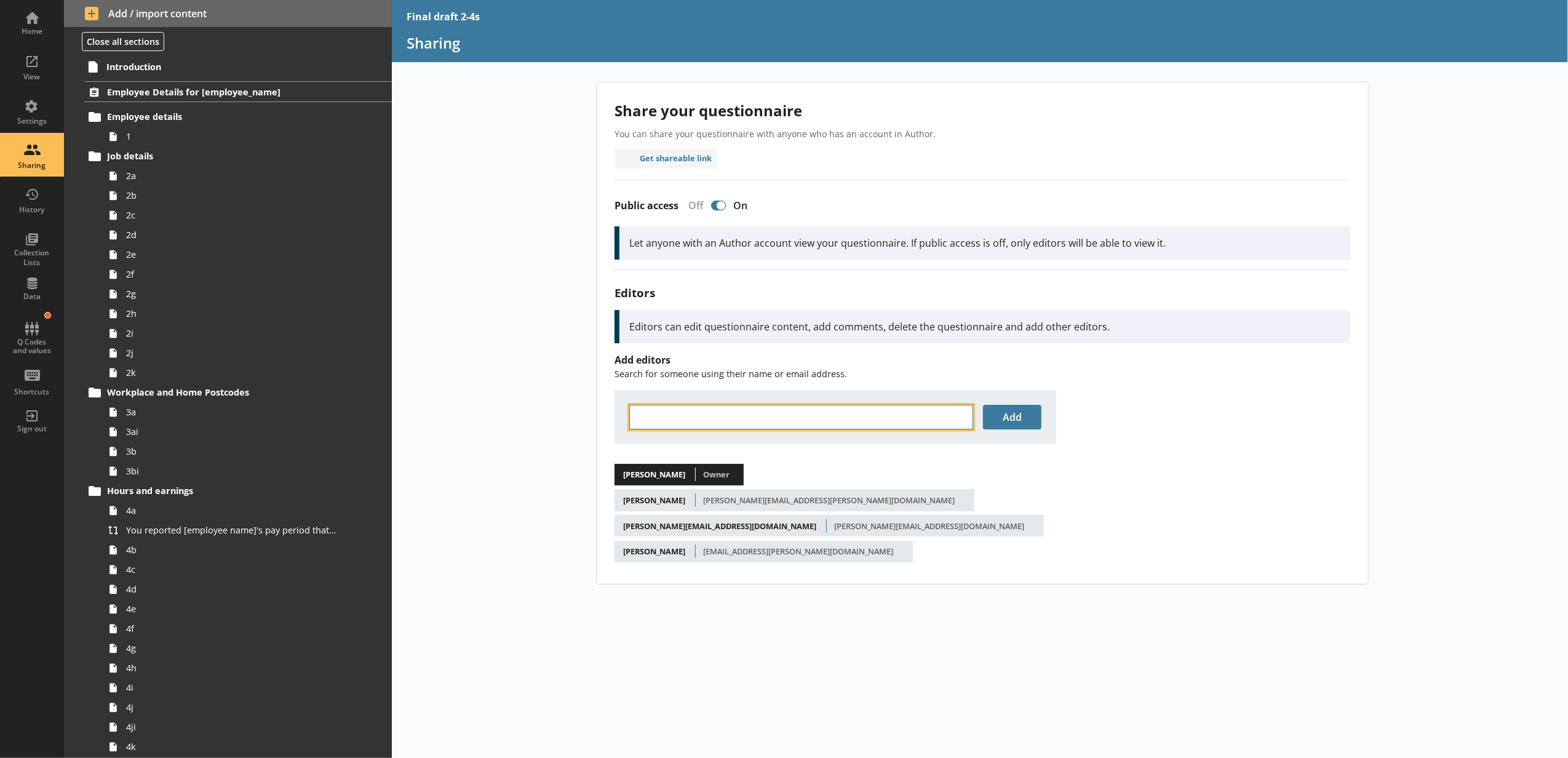
click at [749, 419] on input "text" at bounding box center [801, 417] width 344 height 25
click at [729, 433] on li "[PERSON_NAME] y [PERSON_NAME] < [PERSON_NAME] [PERSON_NAME][EMAIL_ADDRESS][DOMA…" at bounding box center [835, 438] width 411 height 16
type input "[PERSON_NAME]"
click at [1007, 418] on button "Add" at bounding box center [1012, 417] width 58 height 25
click at [759, 423] on input "text" at bounding box center [801, 417] width 344 height 25
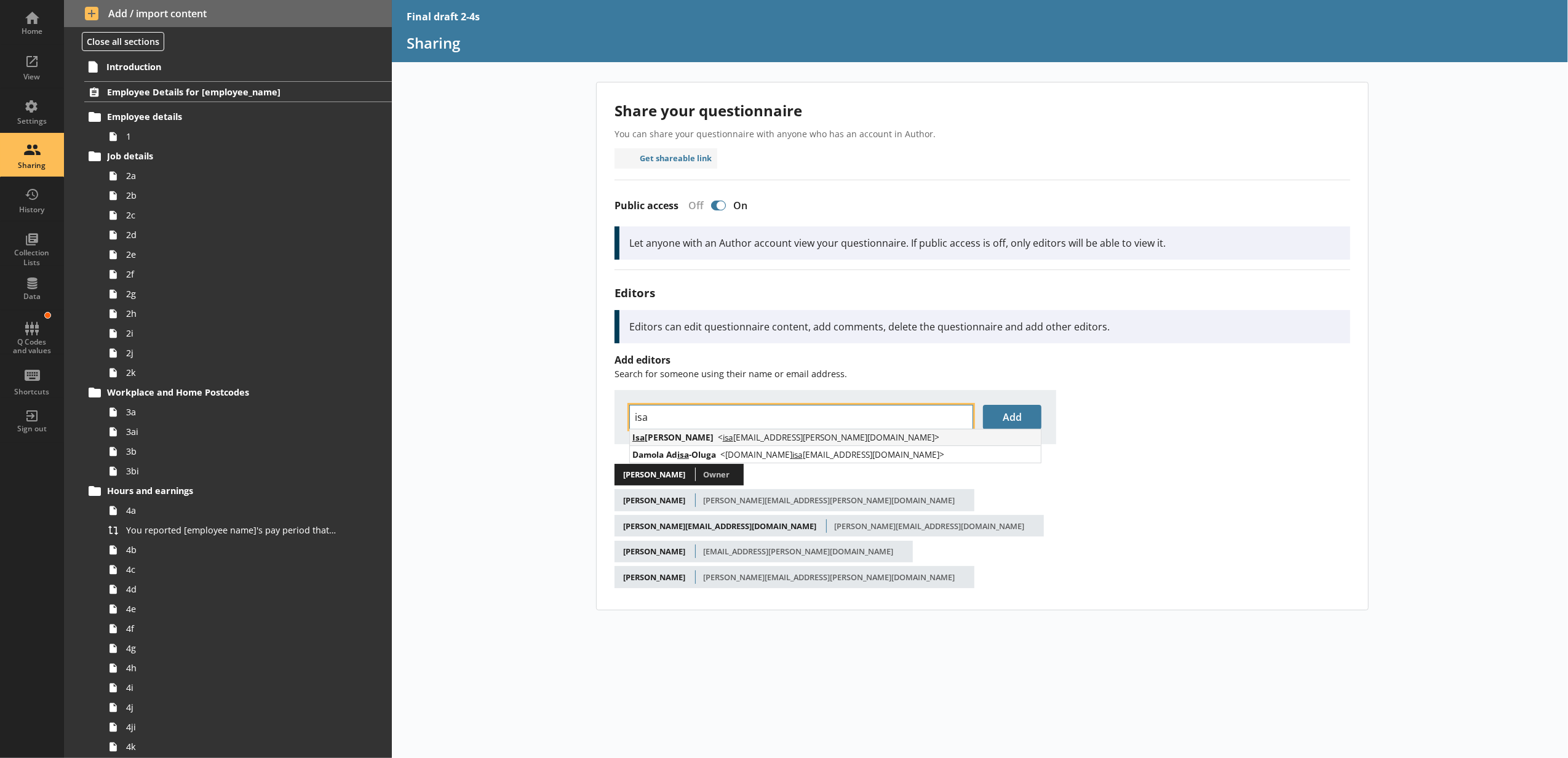
click at [741, 439] on span "< isa bel.harvey@ons.gov.uk >" at bounding box center [828, 437] width 221 height 12
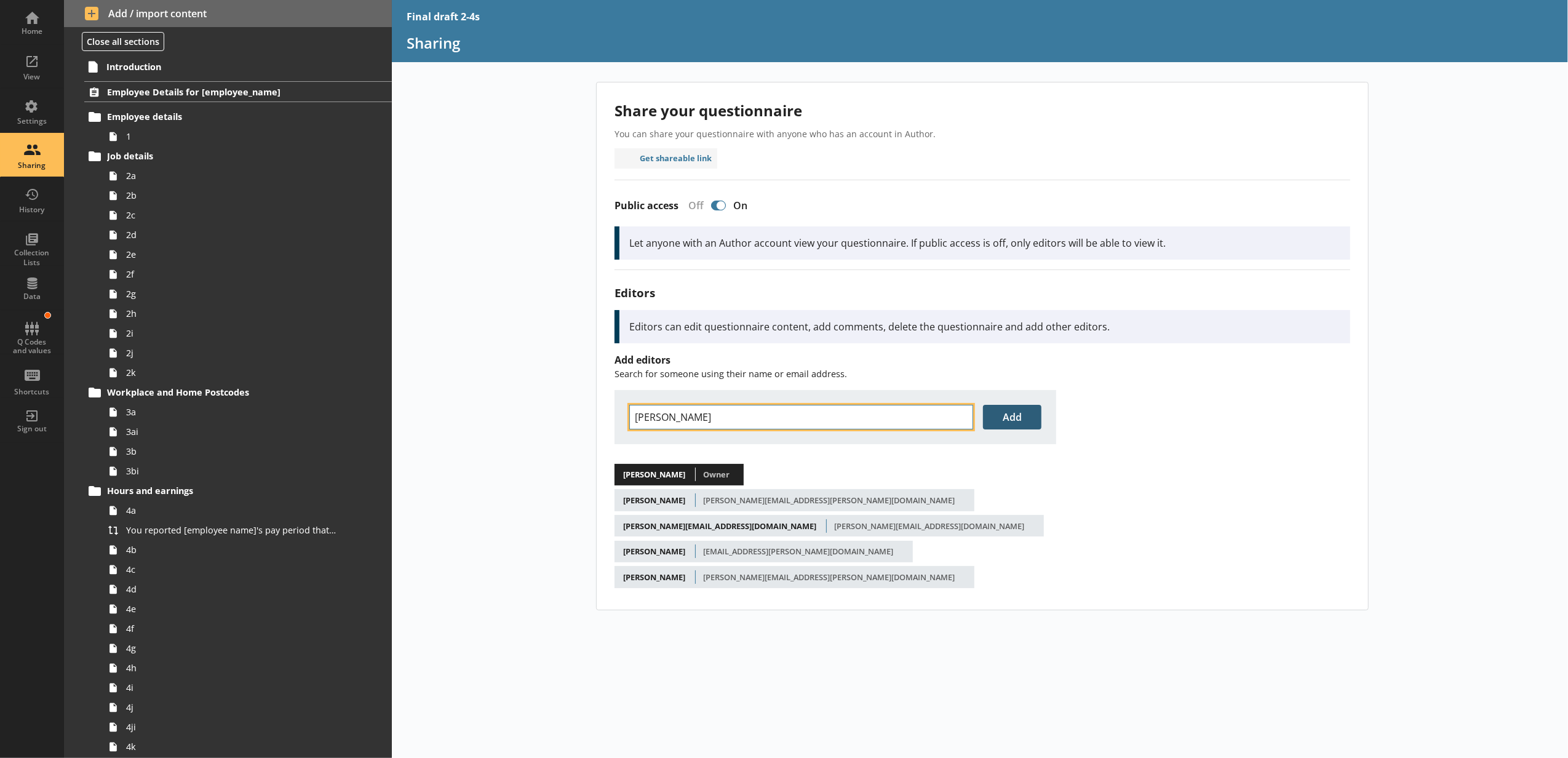
type input "[PERSON_NAME]"
click at [1029, 424] on button "Add" at bounding box center [1012, 417] width 58 height 25
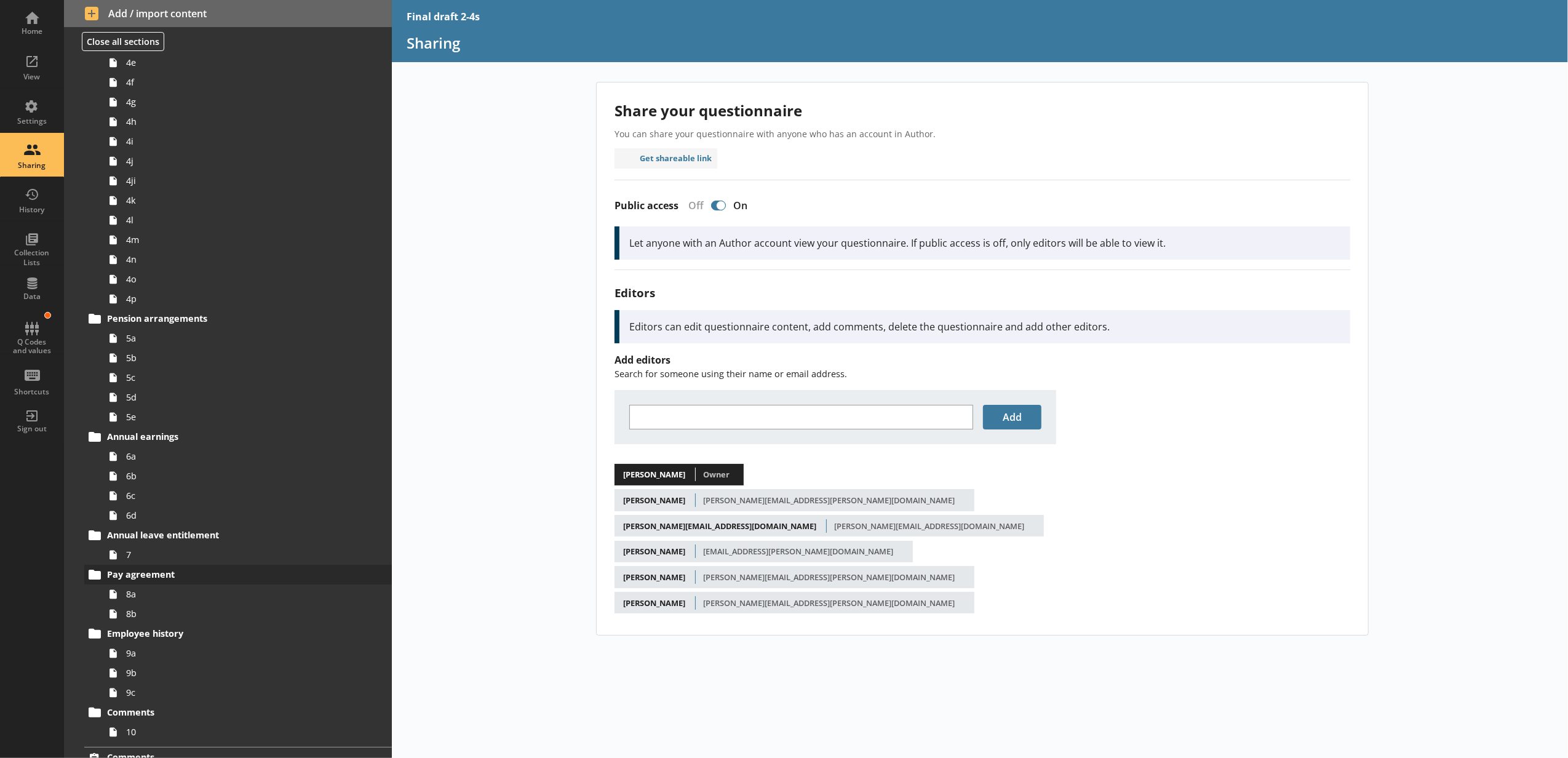
scroll to position [631, 0]
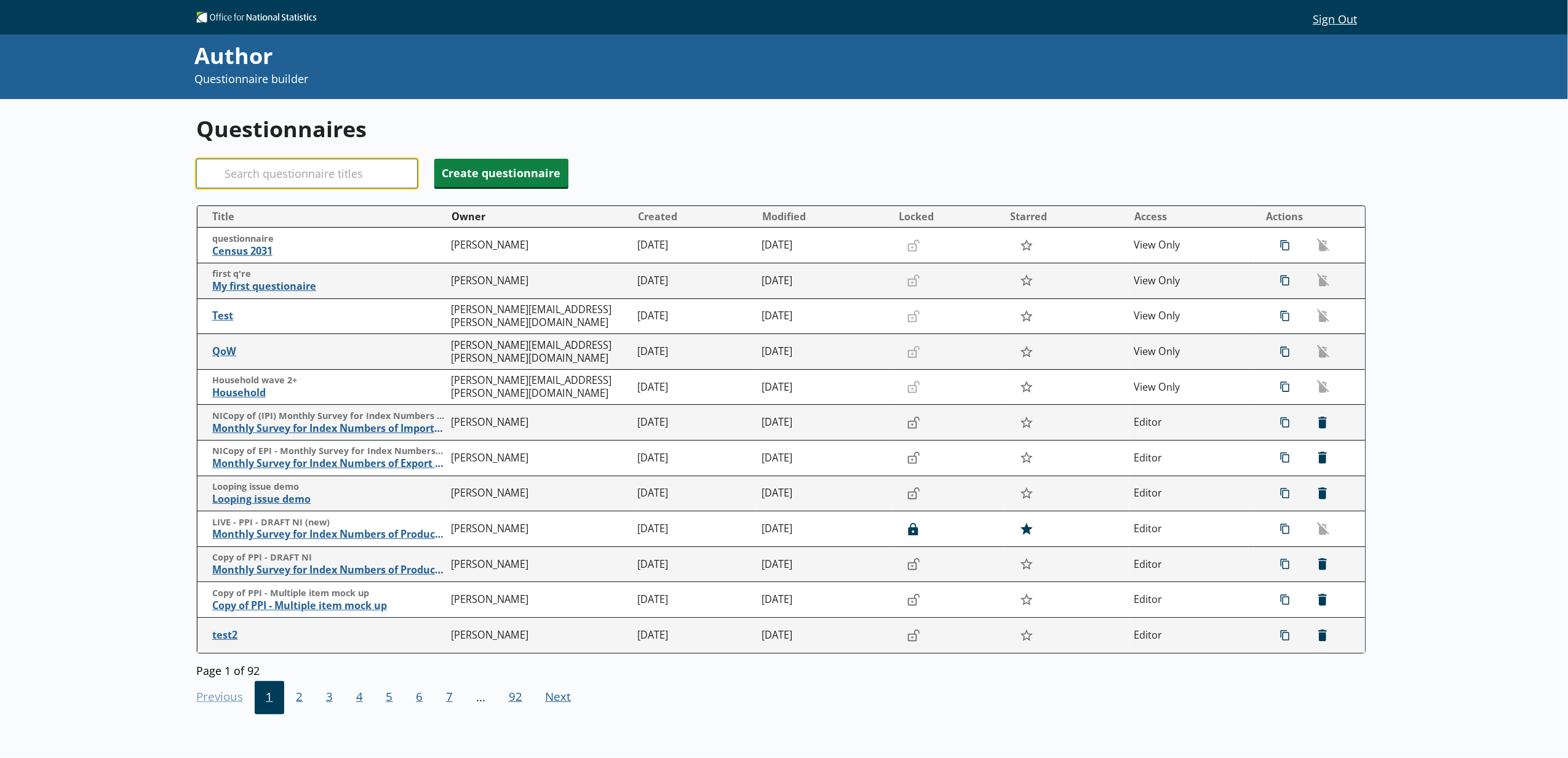
click at [323, 171] on input "Search" at bounding box center [307, 173] width 221 height 30
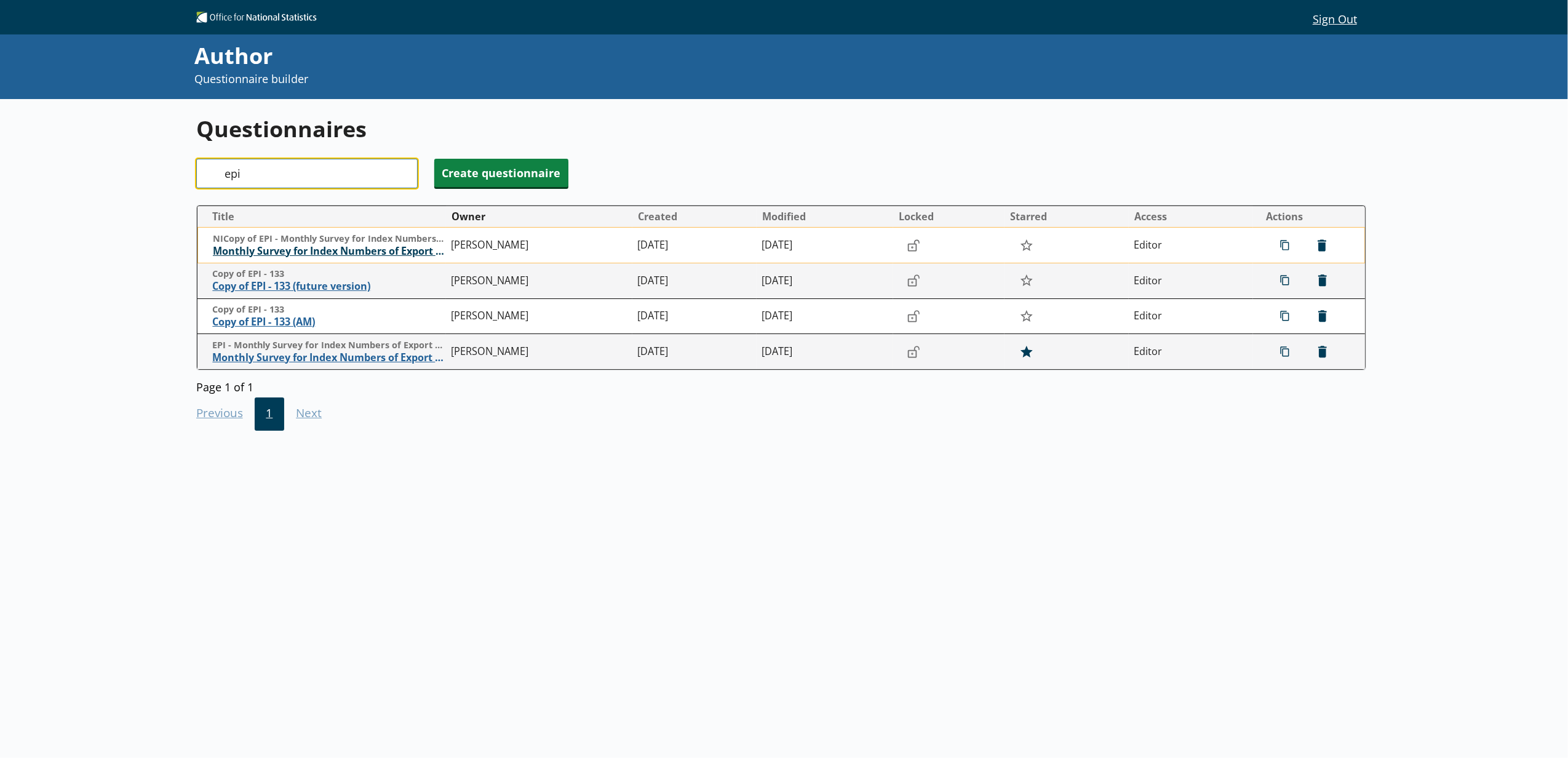
type input "epi"
click at [291, 257] on span "Monthly Survey for Index Numbers of Export Prices - Price Quotation Return" at bounding box center [329, 251] width 232 height 13
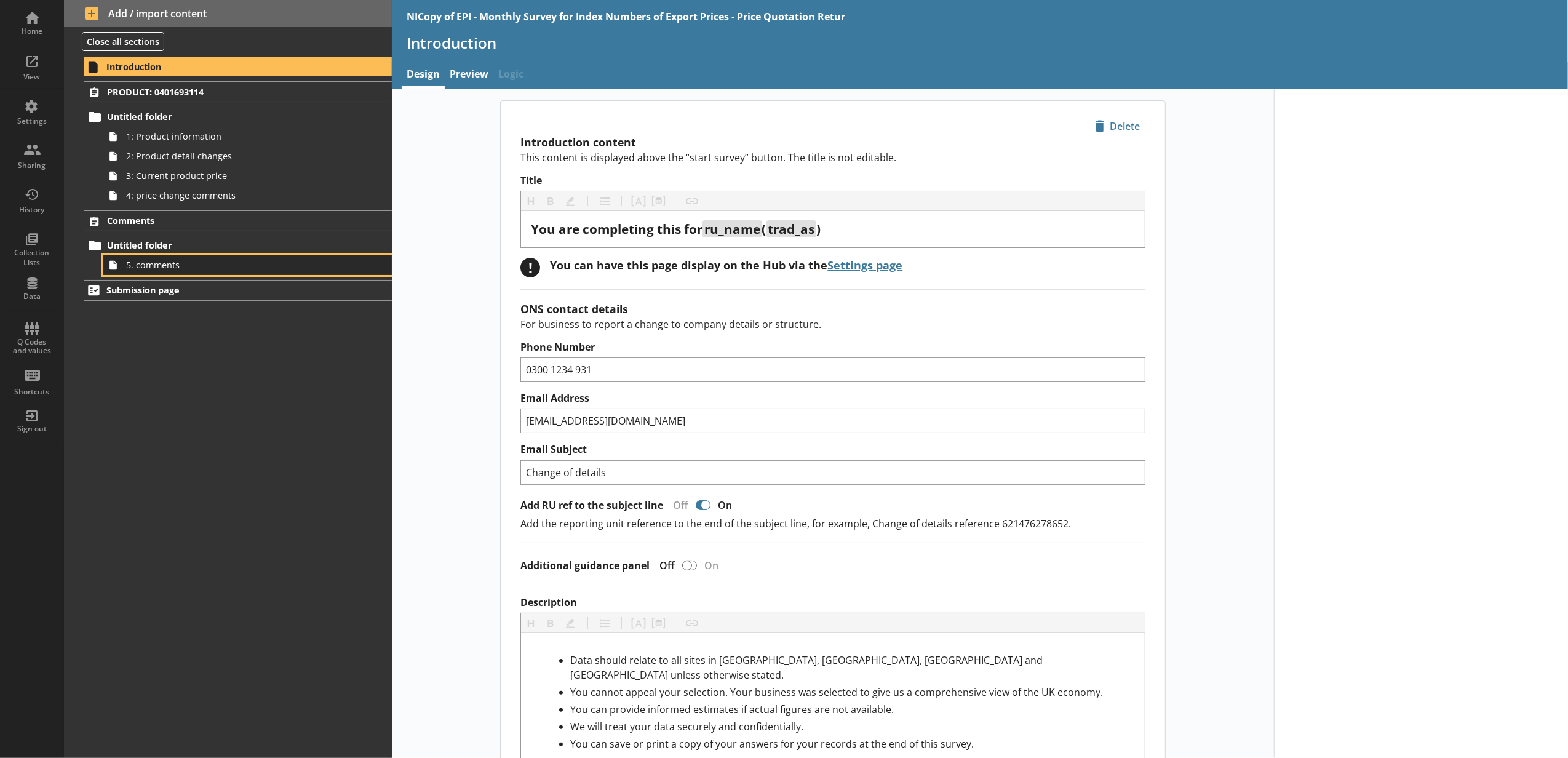
click at [232, 262] on span "5. comments" at bounding box center [231, 265] width 210 height 12
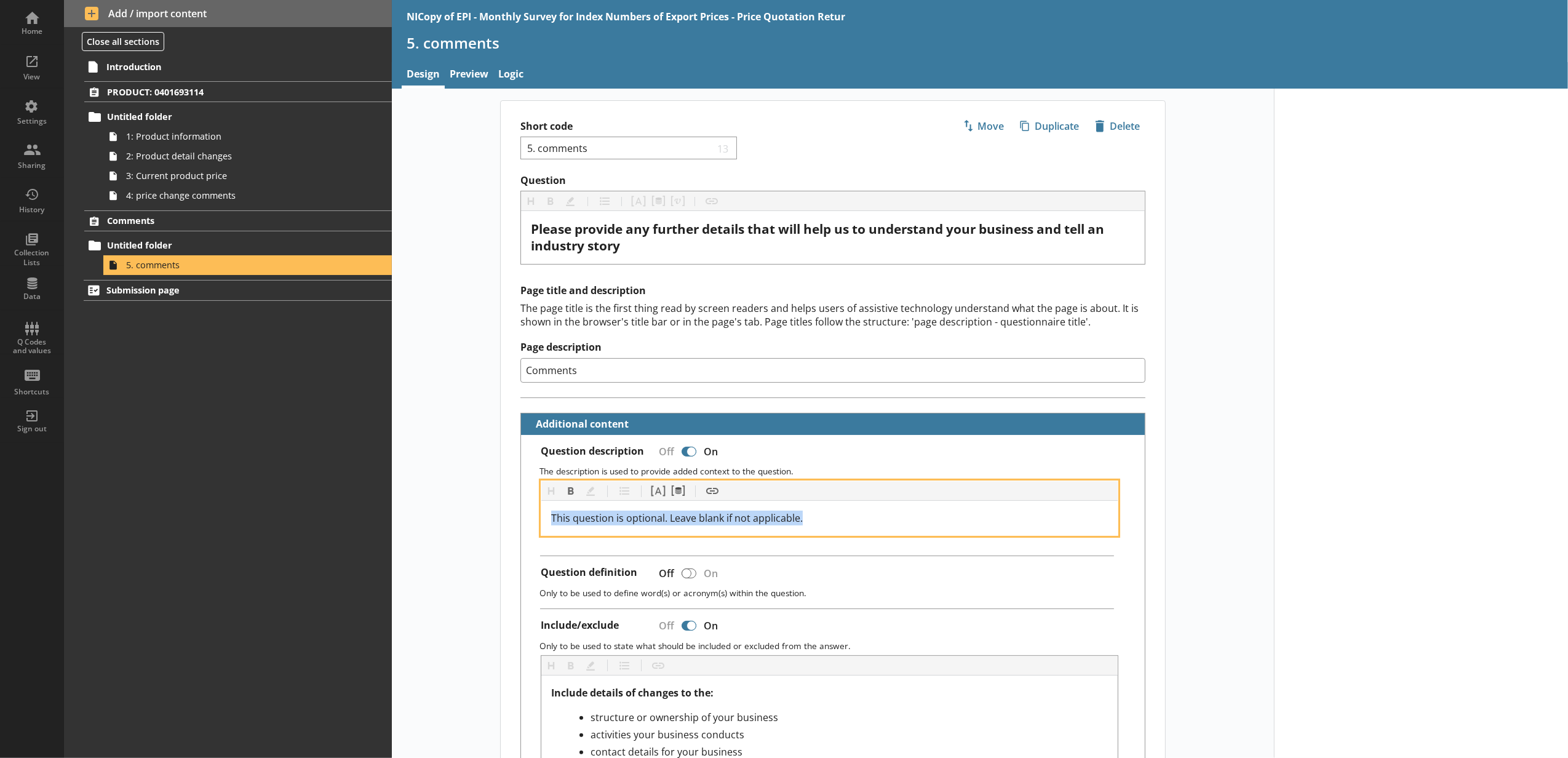
drag, startPoint x: 818, startPoint y: 520, endPoint x: 529, endPoint y: 529, distance: 289.1
click at [531, 529] on div "Heading Heading Bold Bold Highlight Highlight List List Pipe answer Pipe answer…" at bounding box center [832, 508] width 604 height 55
copy span "This question is optional. Leave blank if not applicable."
